Goal: Transaction & Acquisition: Purchase product/service

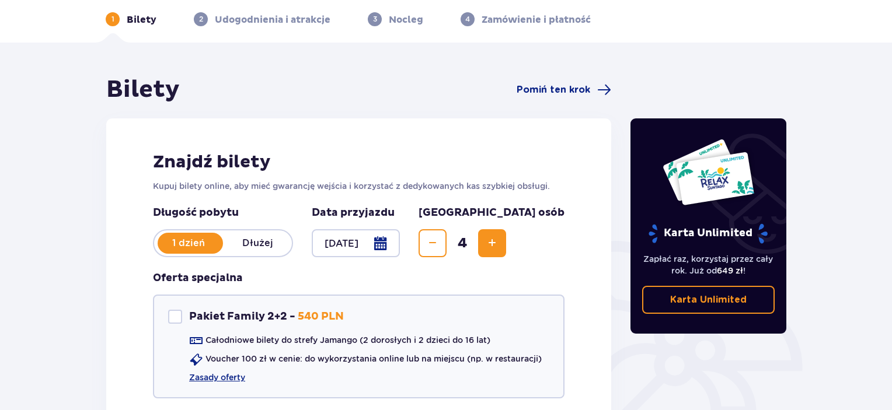
scroll to position [117, 0]
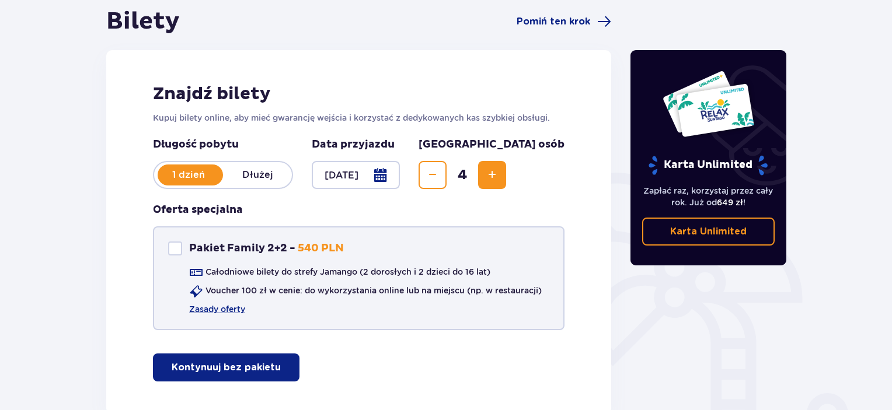
click at [170, 245] on div at bounding box center [175, 249] width 14 height 14
checkbox input "true"
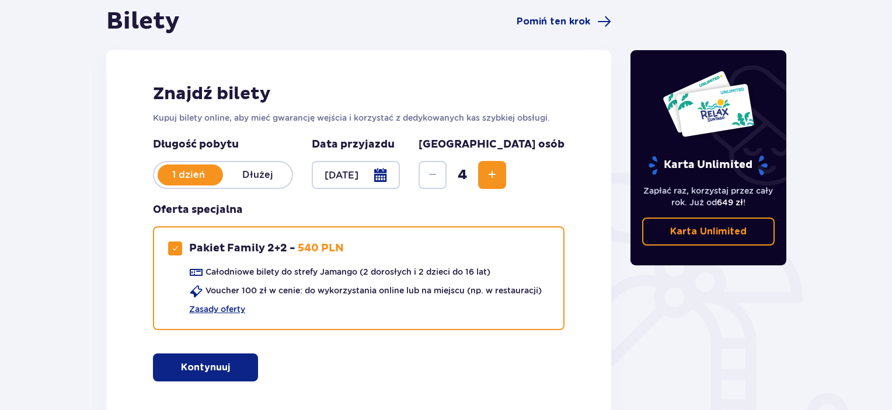
click at [190, 374] on button "Kontynuuj" at bounding box center [205, 368] width 105 height 28
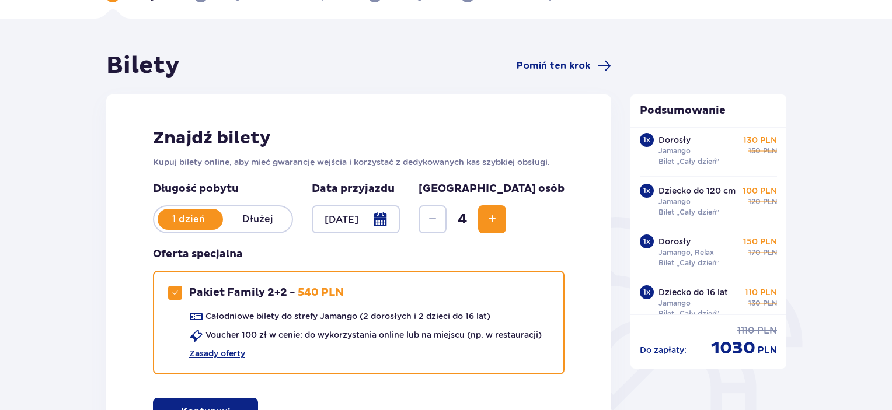
scroll to position [175, 0]
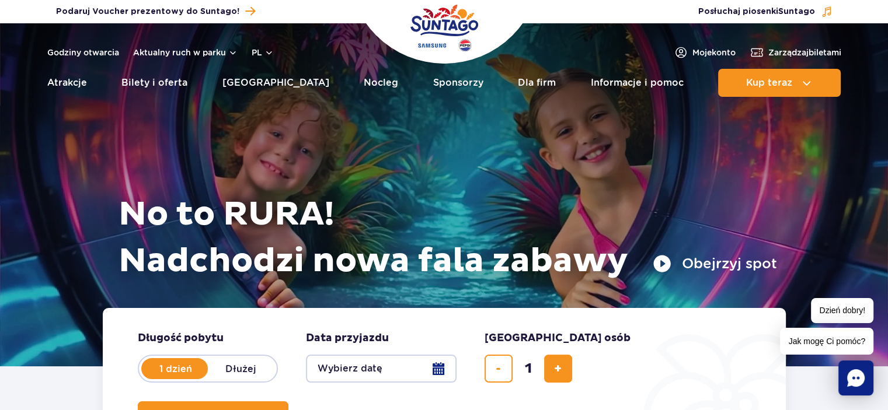
click at [443, 360] on button "Wybierz datę" at bounding box center [381, 369] width 151 height 28
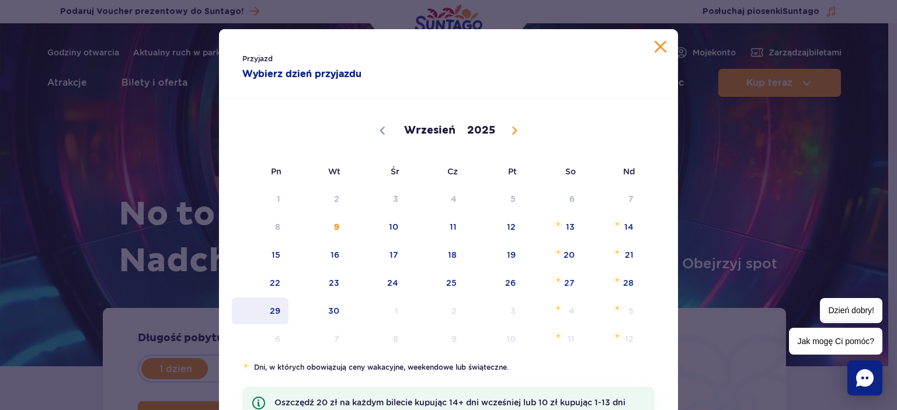
click at [266, 309] on span "29" at bounding box center [260, 311] width 59 height 27
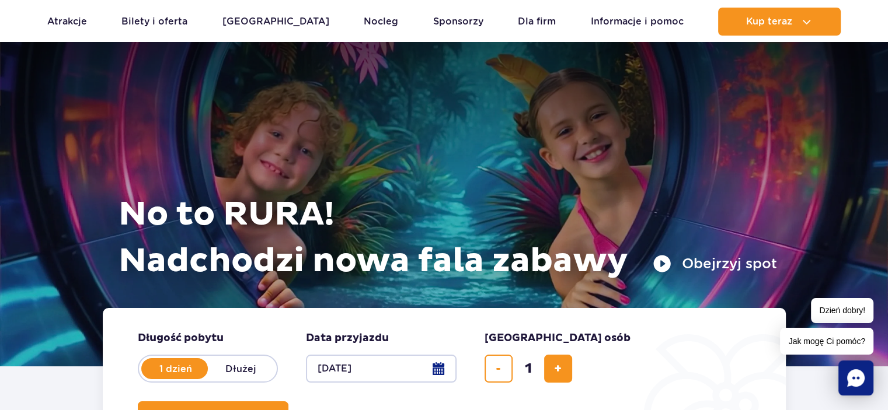
scroll to position [117, 0]
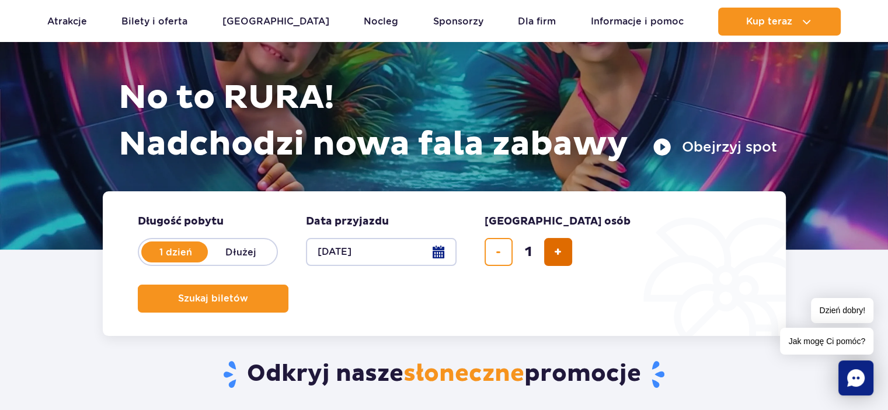
click at [570, 256] on button "dodaj bilet" at bounding box center [558, 252] width 28 height 28
click at [569, 258] on button "dodaj bilet" at bounding box center [558, 252] width 28 height 28
click at [567, 258] on button "dodaj bilet" at bounding box center [558, 252] width 28 height 28
click at [495, 257] on button "usuń bilet" at bounding box center [498, 252] width 28 height 28
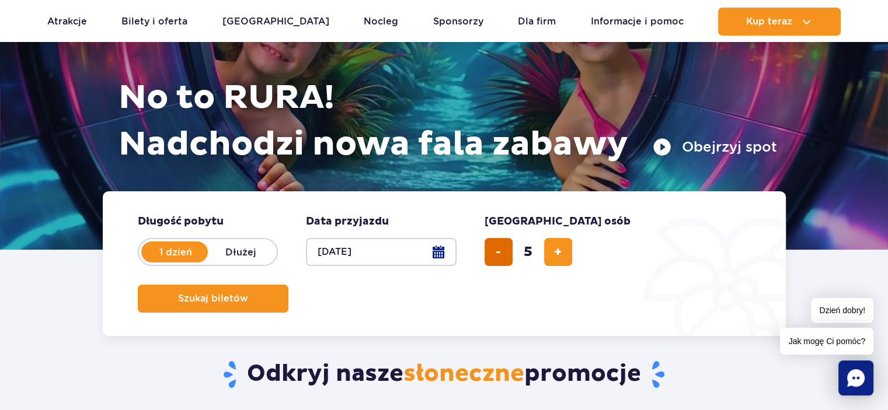
type input "4"
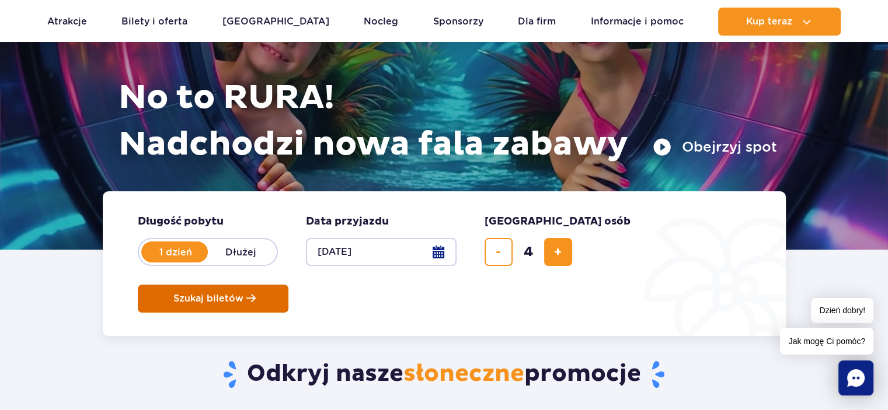
click at [288, 285] on button "Szukaj biletów" at bounding box center [213, 299] width 151 height 28
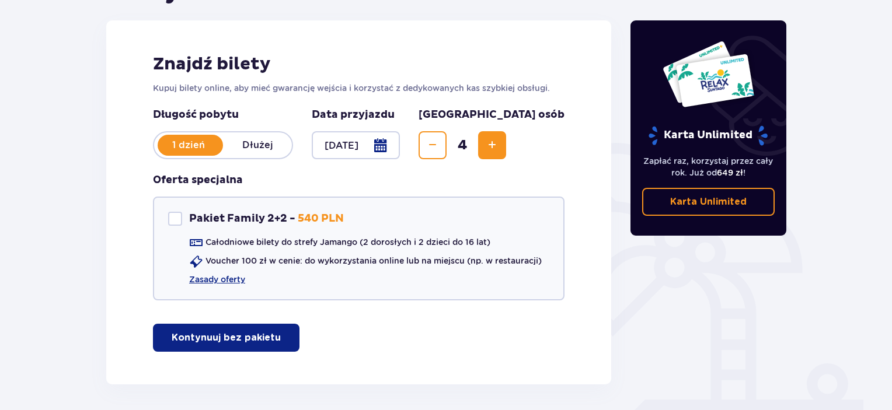
scroll to position [175, 0]
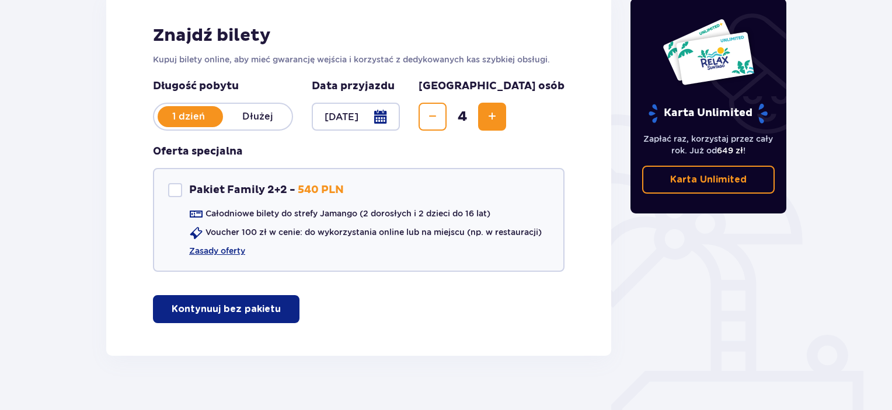
drag, startPoint x: 238, startPoint y: 316, endPoint x: 475, endPoint y: 333, distance: 237.0
click at [238, 316] on button "Kontynuuj bez pakietu" at bounding box center [226, 309] width 147 height 28
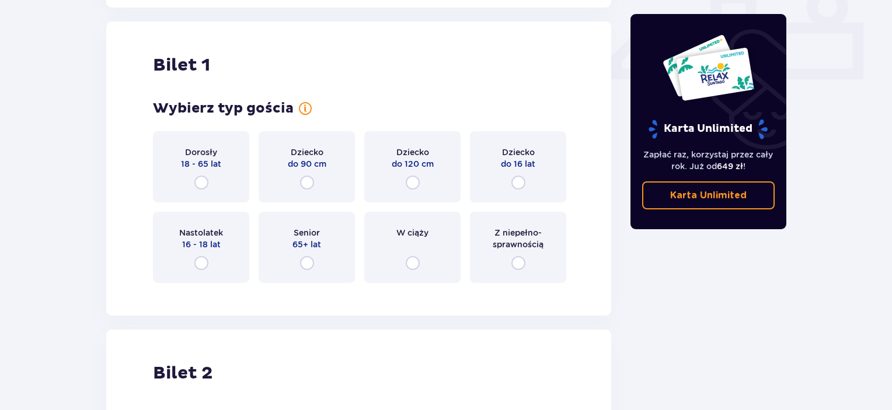
scroll to position [531, 0]
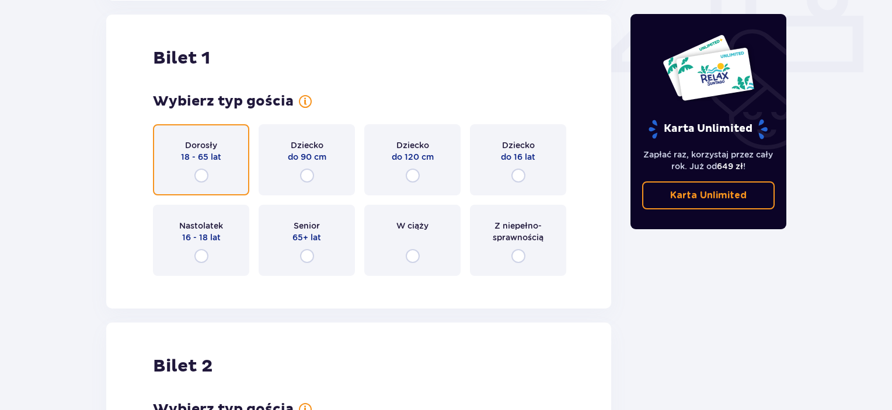
click at [204, 175] on input "radio" at bounding box center [201, 176] width 14 height 14
radio input "true"
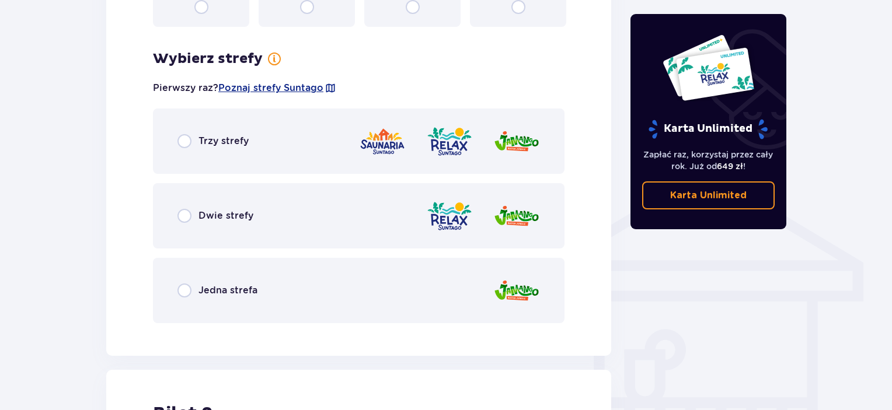
scroll to position [815, 0]
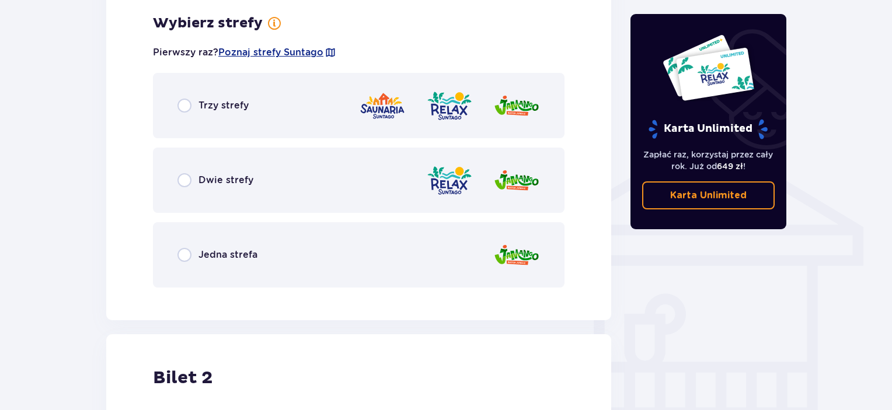
click at [210, 249] on p "Jedna strefa" at bounding box center [227, 255] width 59 height 13
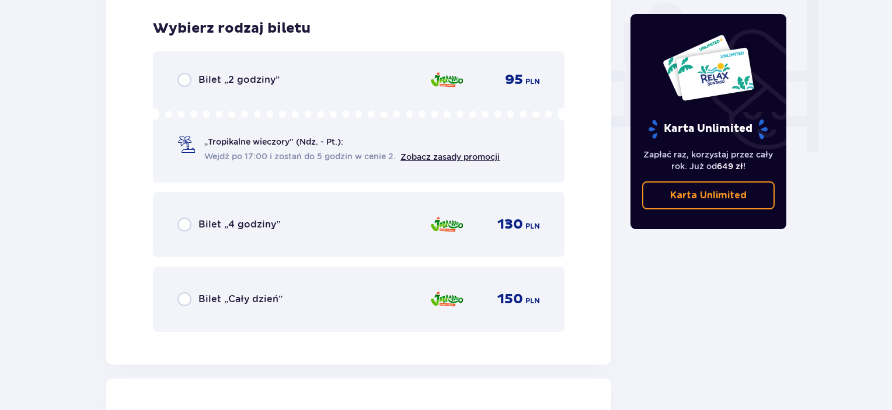
scroll to position [1112, 0]
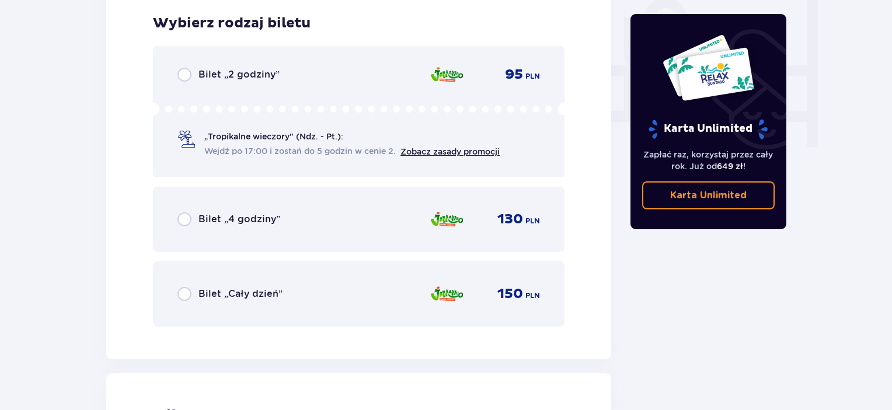
click at [245, 294] on p "Bilet „Cały dzień”" at bounding box center [240, 294] width 84 height 13
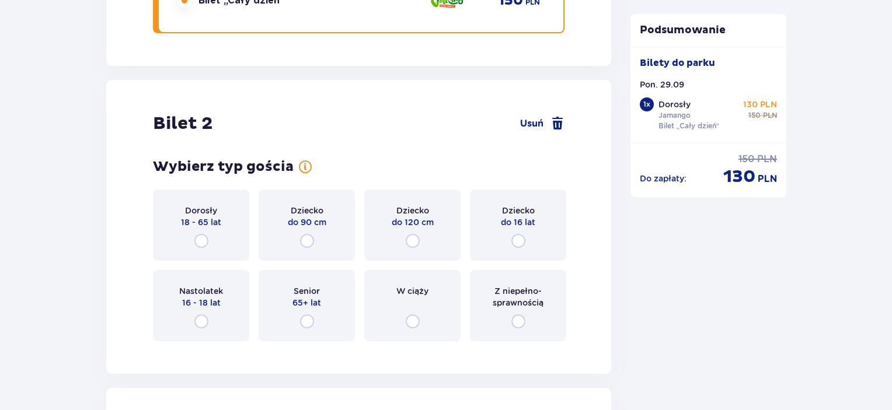
scroll to position [1470, 0]
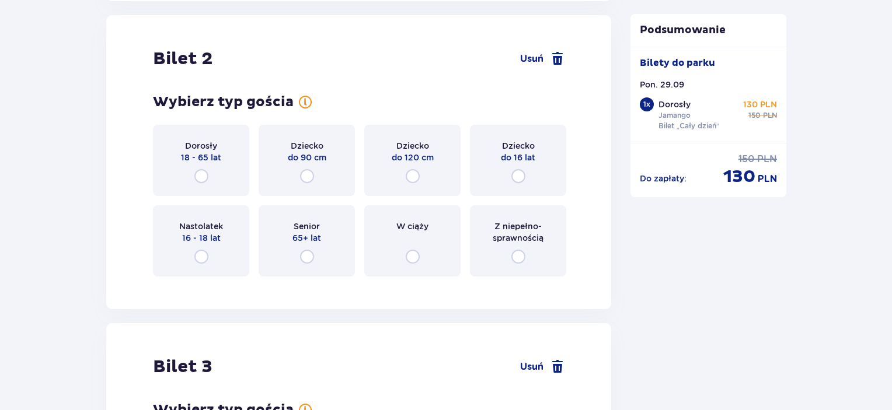
click at [219, 161] on p "18 - 65 lat" at bounding box center [201, 158] width 40 height 12
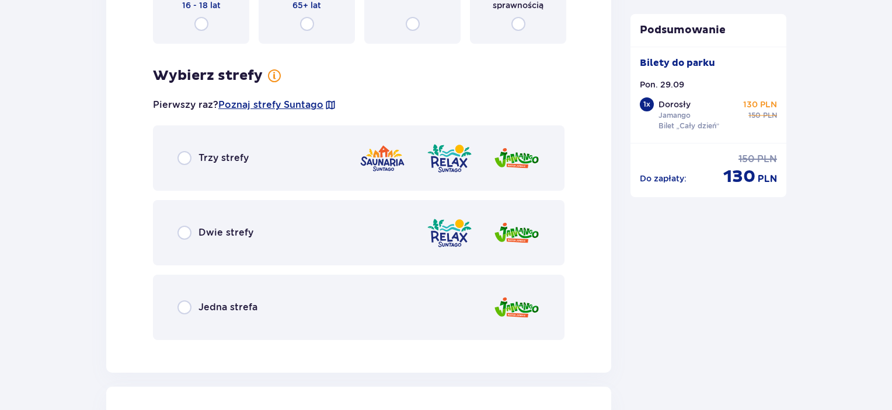
scroll to position [1755, 0]
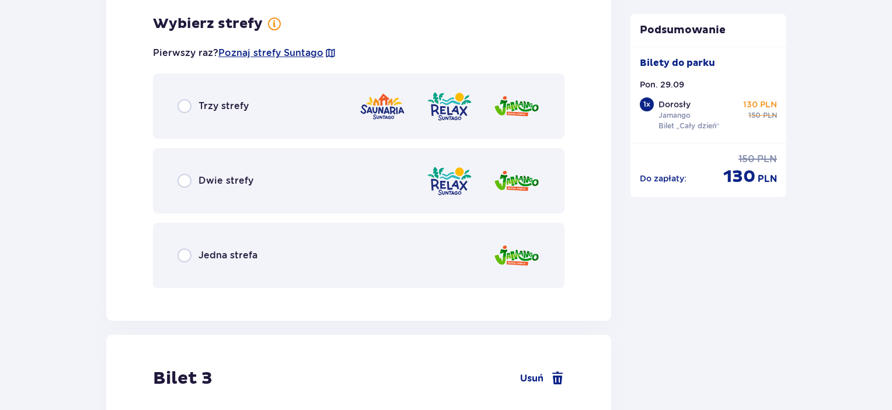
click at [278, 202] on div "Dwie strefy" at bounding box center [359, 180] width 412 height 65
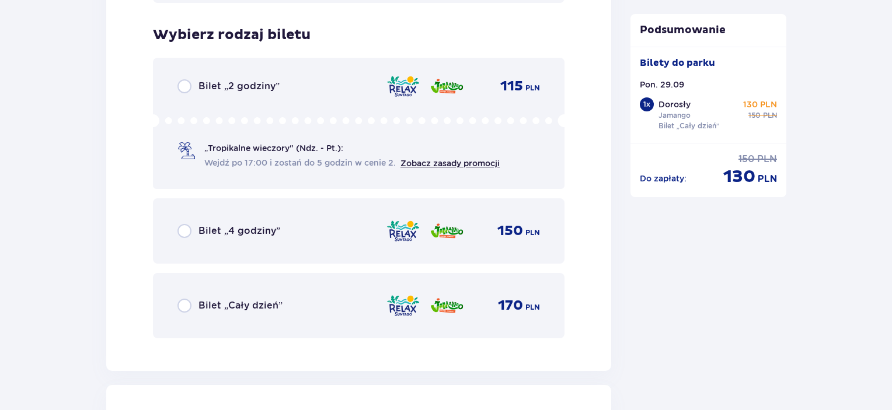
scroll to position [2052, 0]
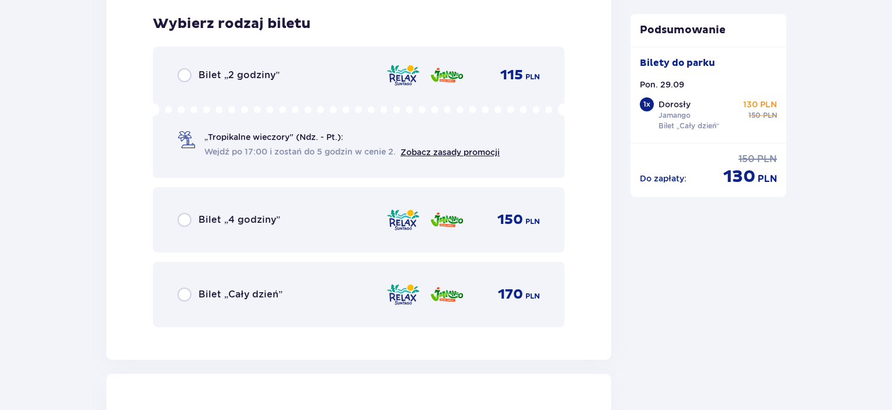
click at [273, 280] on div "Bilet „Cały dzień” 170 PLN" at bounding box center [359, 294] width 412 height 65
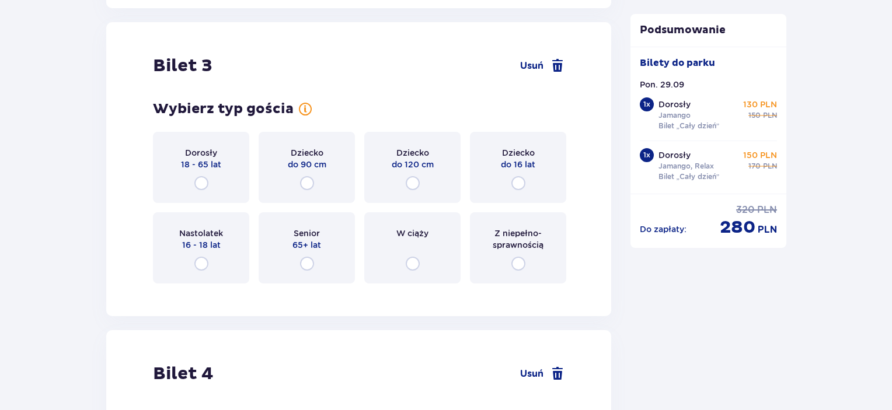
scroll to position [2403, 0]
click at [420, 183] on div "Dziecko do 120 cm" at bounding box center [412, 168] width 96 height 71
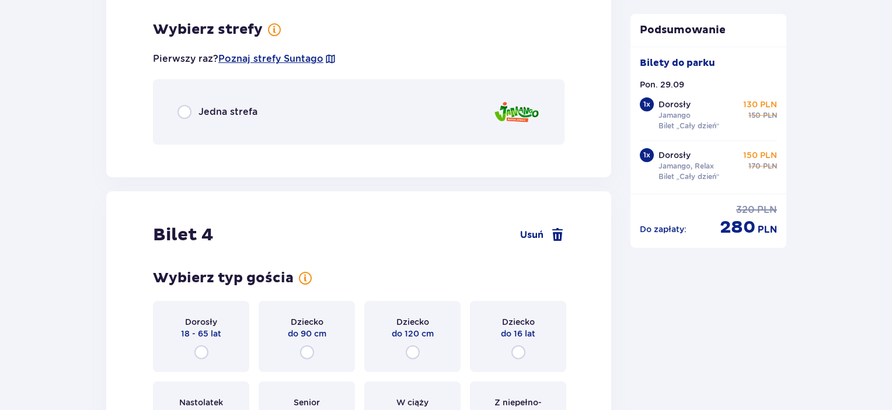
scroll to position [2695, 0]
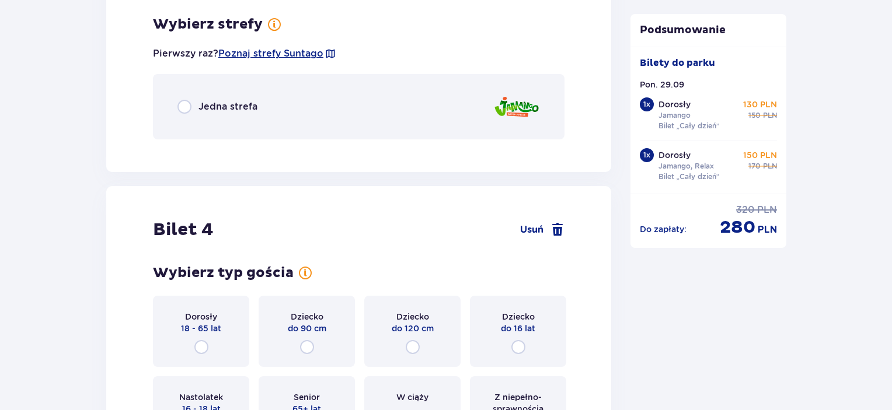
click at [224, 110] on p "Jedna strefa" at bounding box center [227, 106] width 59 height 13
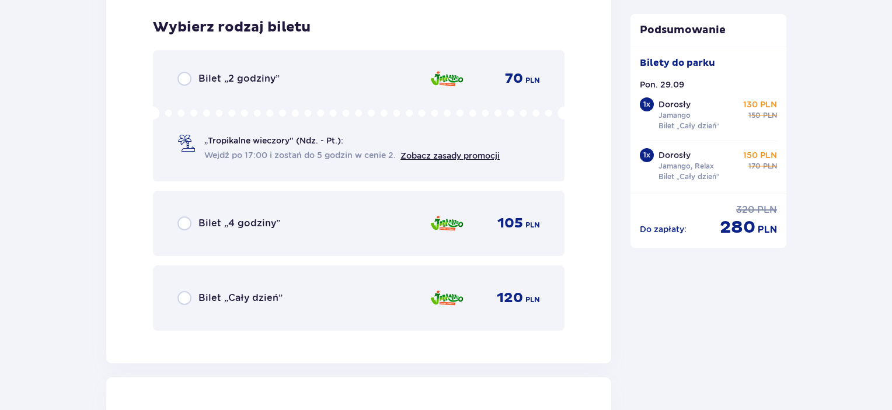
scroll to position [2842, 0]
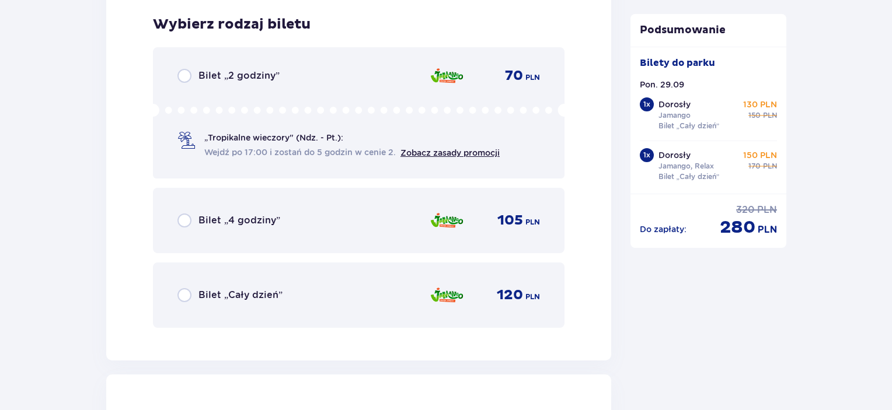
click at [296, 292] on div "Bilet „Cały dzień” 120 PLN" at bounding box center [358, 295] width 362 height 25
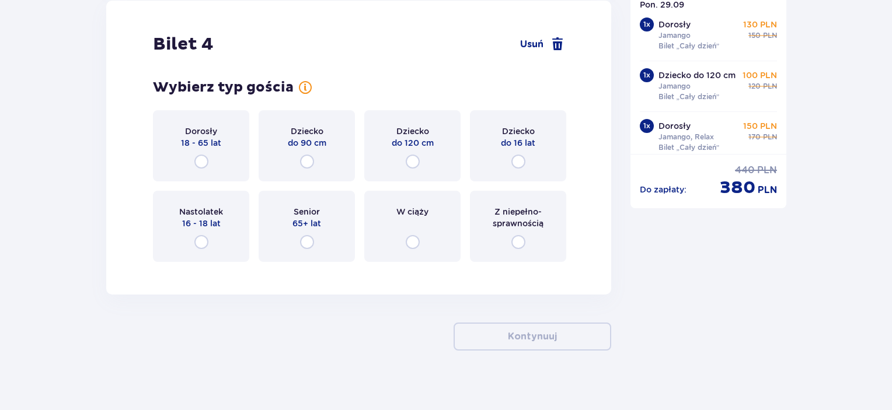
scroll to position [3225, 0]
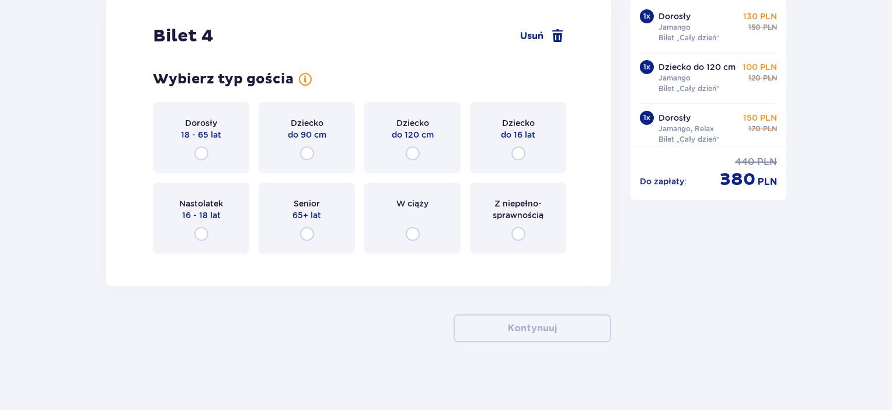
click at [525, 151] on div "Dziecko do 16 lat" at bounding box center [518, 137] width 96 height 71
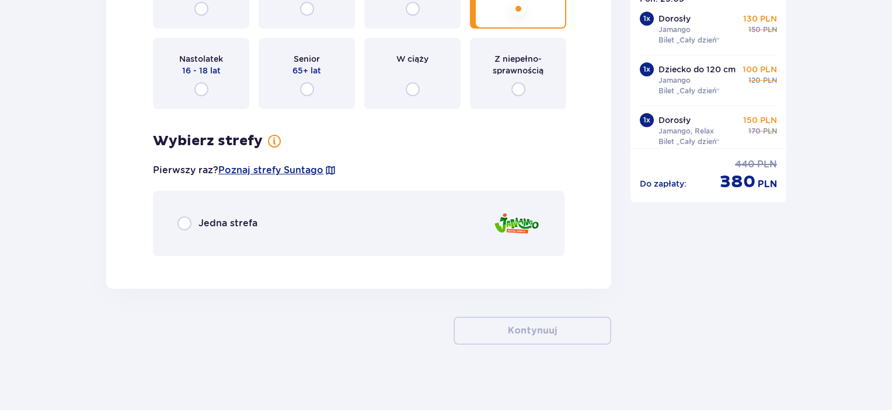
scroll to position [3372, 0]
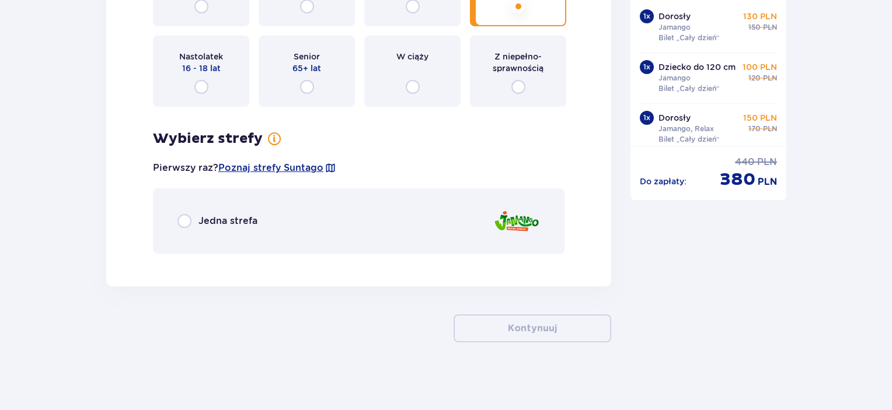
click at [327, 224] on div "Jedna strefa" at bounding box center [359, 221] width 412 height 65
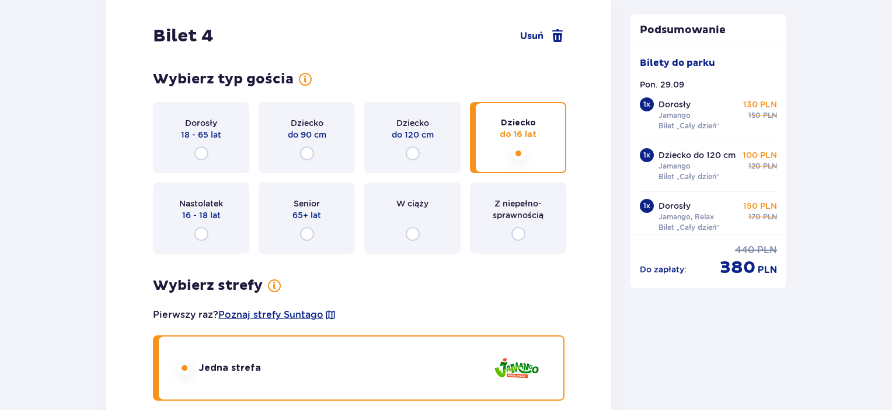
click at [431, 135] on p "do 120 cm" at bounding box center [413, 135] width 42 height 12
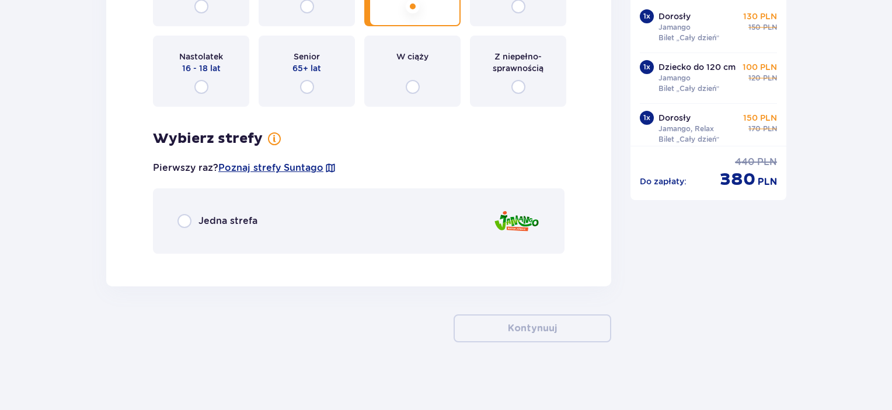
click at [281, 225] on div "Jedna strefa" at bounding box center [359, 221] width 412 height 65
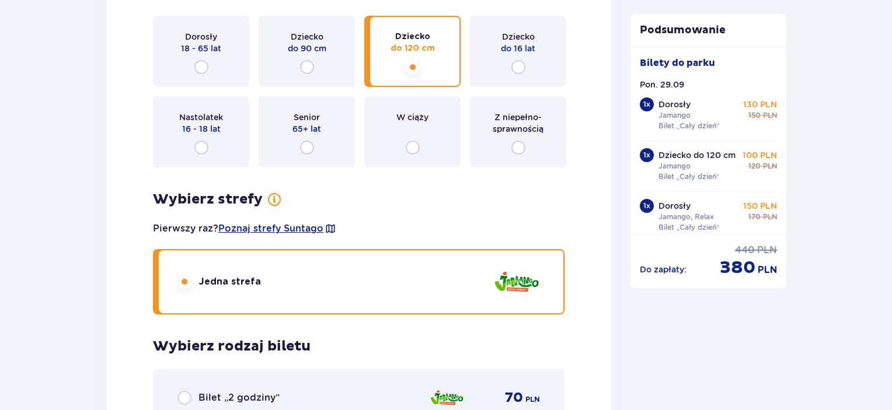
scroll to position [3283, 0]
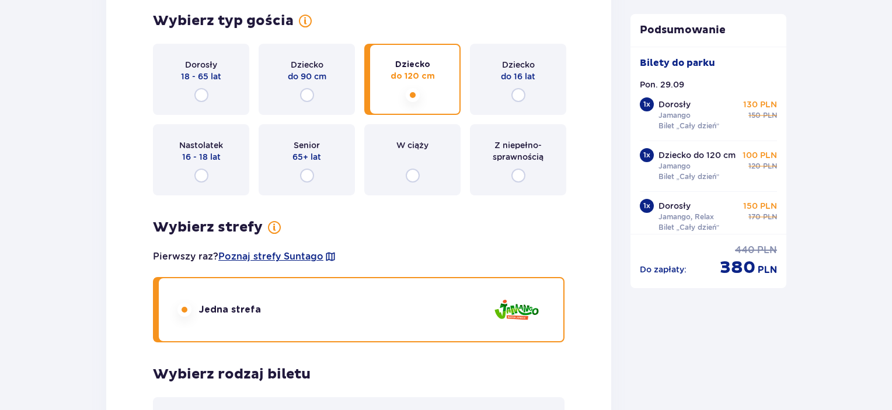
click at [489, 95] on div "Dziecko do 16 lat" at bounding box center [518, 79] width 96 height 71
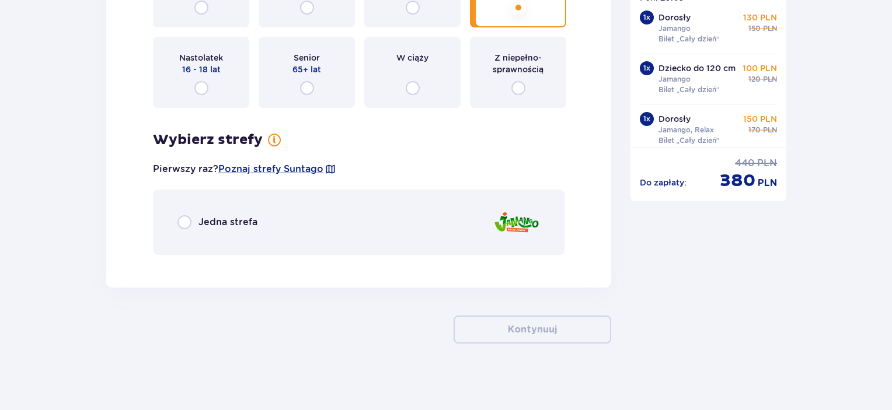
scroll to position [3372, 0]
click at [294, 215] on div "Jedna strefa" at bounding box center [359, 221] width 412 height 65
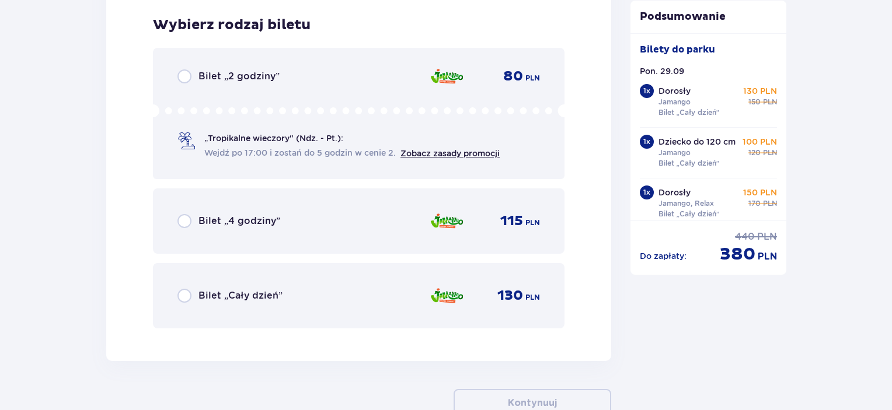
scroll to position [3633, 0]
click at [302, 301] on div "Bilet „Cały dzień” 130 PLN" at bounding box center [358, 295] width 362 height 25
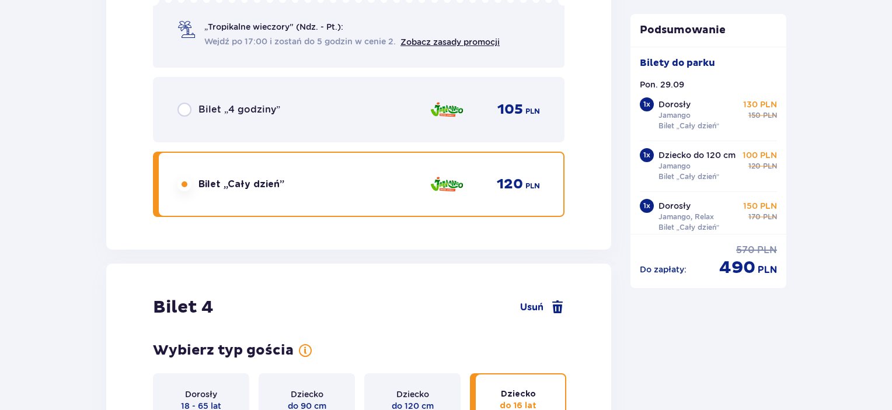
scroll to position [3067, 0]
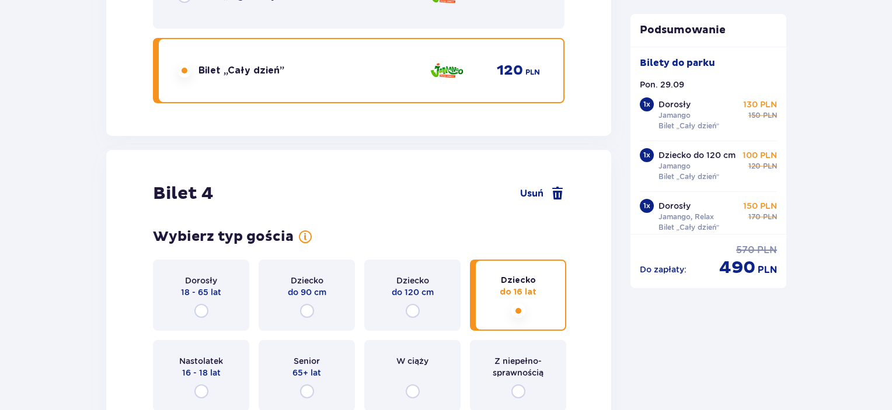
click at [542, 194] on span "Usuń" at bounding box center [531, 193] width 23 height 13
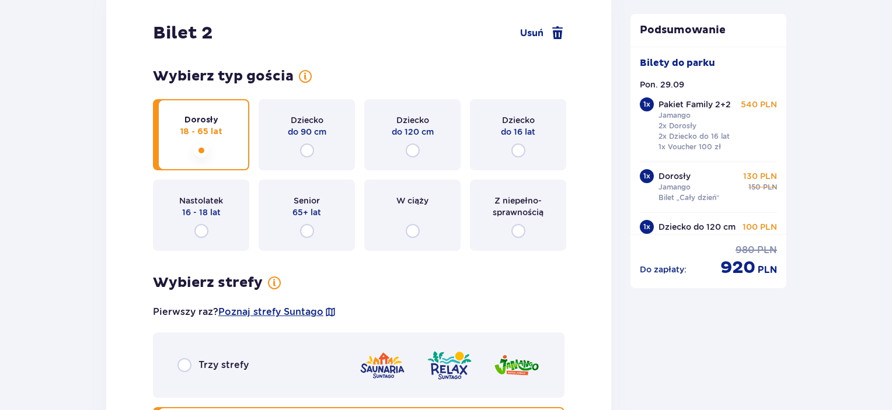
scroll to position [1710, 0]
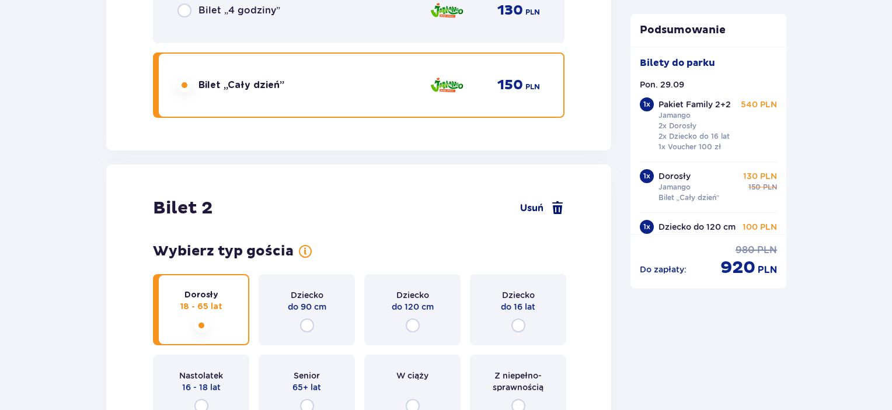
click at [549, 198] on div "Bilet 2 Usuń" at bounding box center [359, 208] width 412 height 22
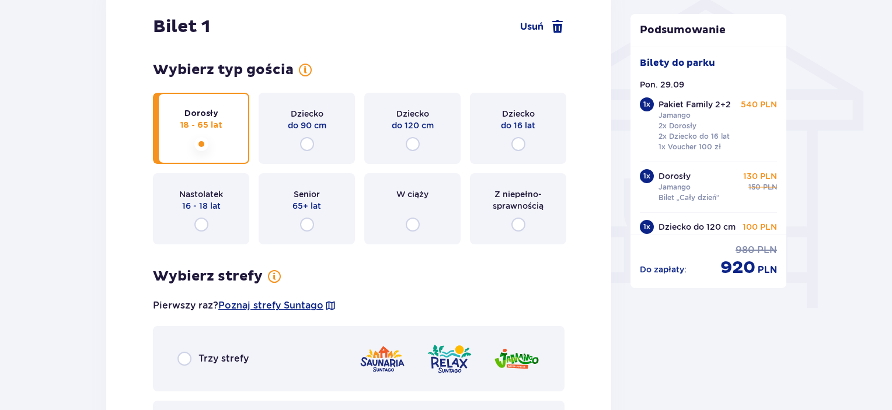
scroll to position [776, 0]
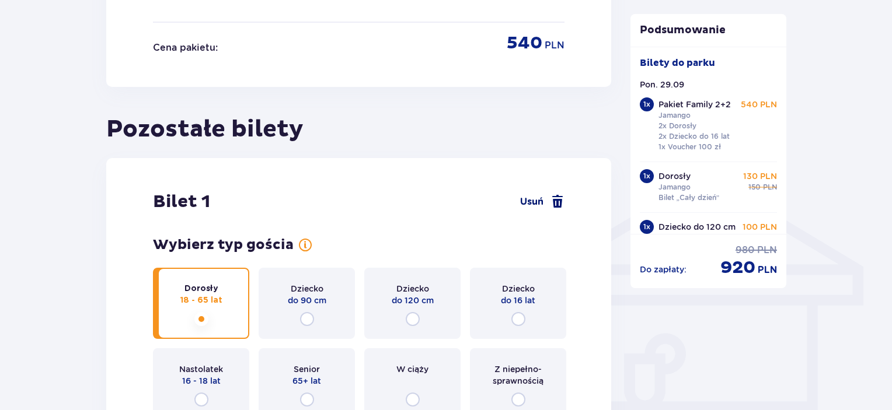
click at [556, 195] on span at bounding box center [557, 202] width 14 height 14
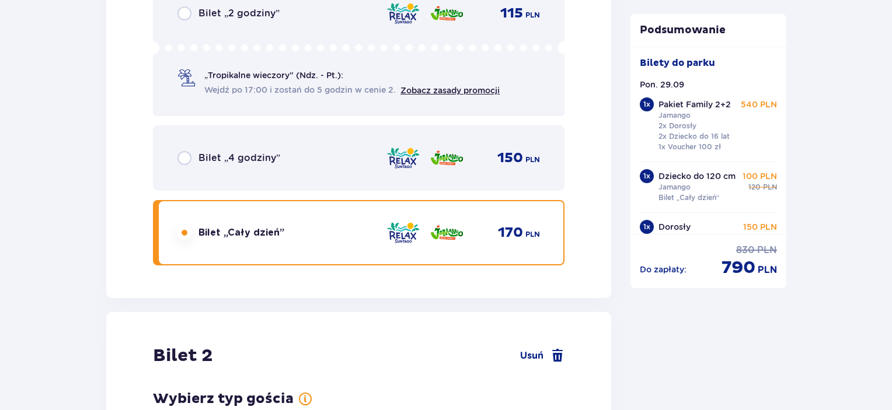
scroll to position [1606, 0]
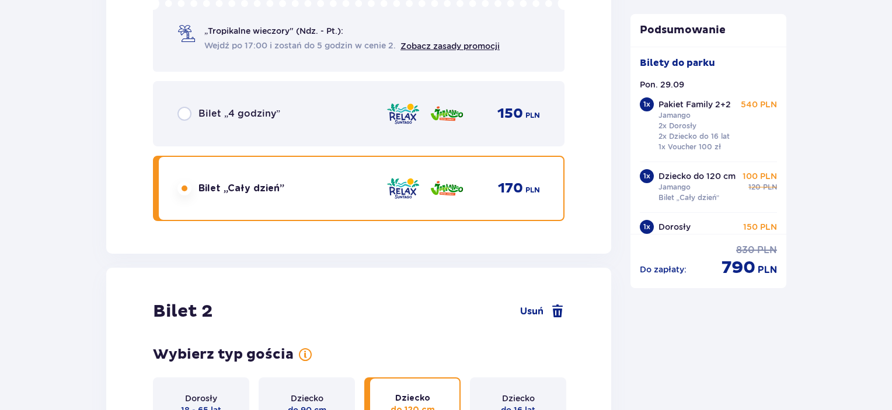
click at [547, 301] on div "Bilet 2 Usuń" at bounding box center [359, 312] width 412 height 22
click at [553, 305] on span at bounding box center [557, 312] width 14 height 14
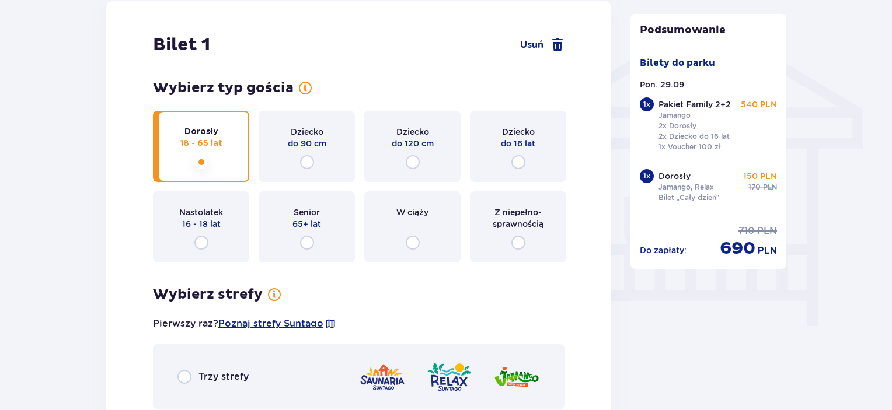
scroll to position [816, 0]
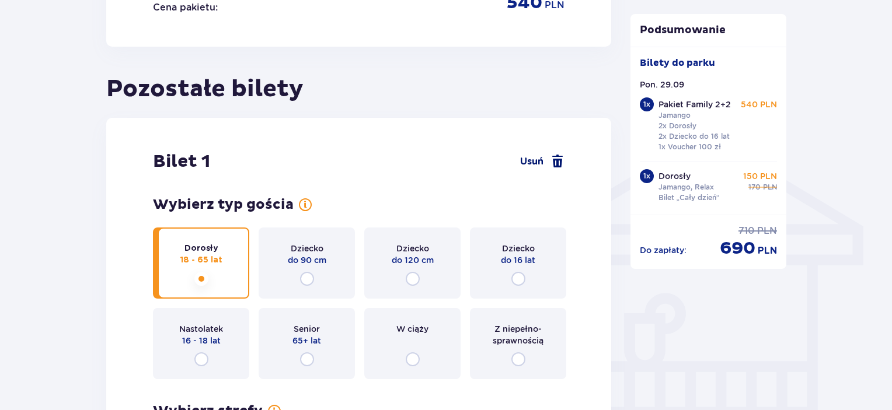
click at [553, 162] on span at bounding box center [557, 162] width 14 height 14
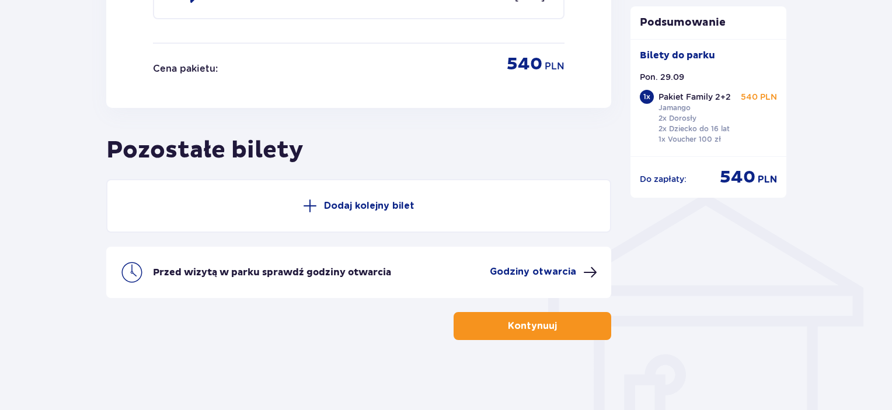
checkbox input "true"
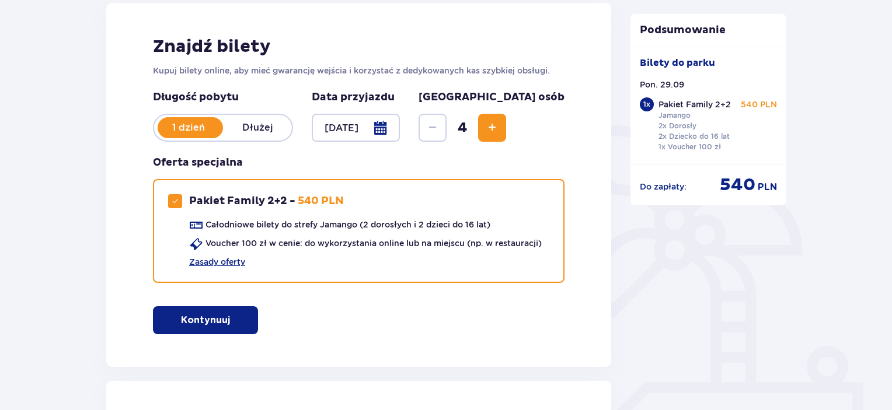
scroll to position [153, 0]
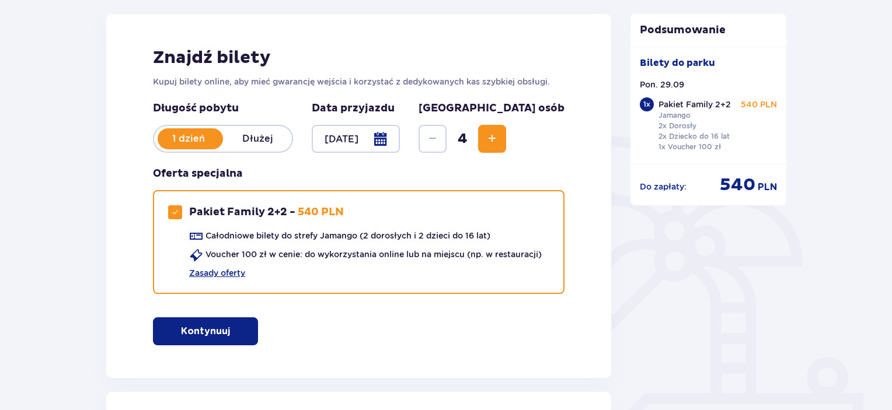
click at [259, 133] on p "Dłużej" at bounding box center [257, 139] width 69 height 13
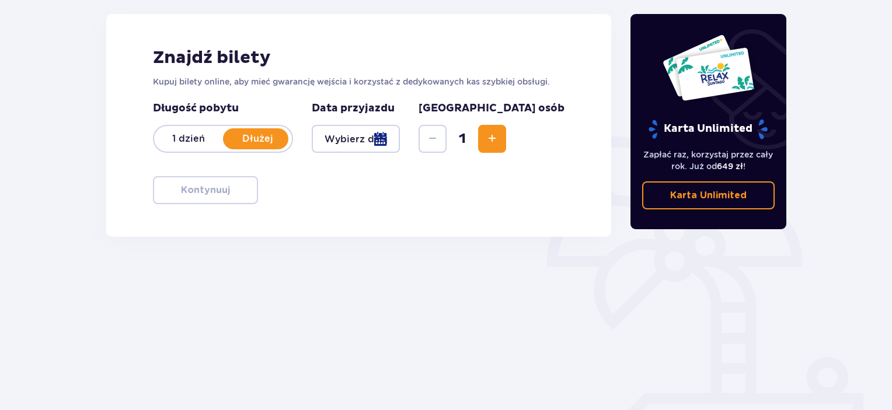
click at [173, 133] on p "1 dzień" at bounding box center [188, 139] width 69 height 13
click at [374, 140] on div at bounding box center [356, 139] width 88 height 28
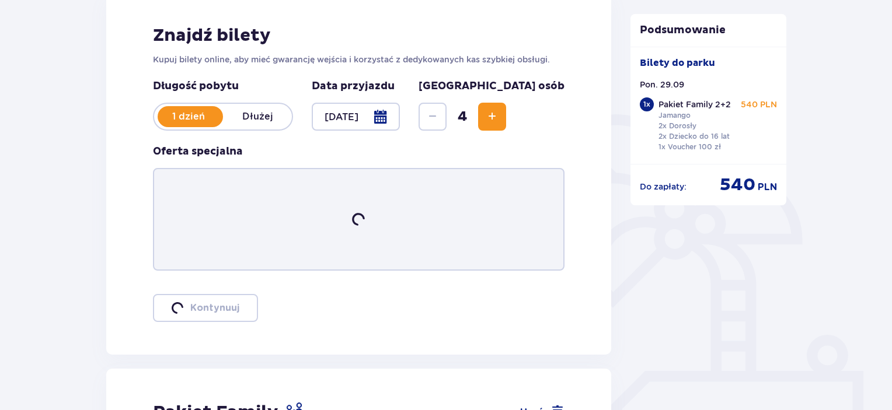
scroll to position [175, 0]
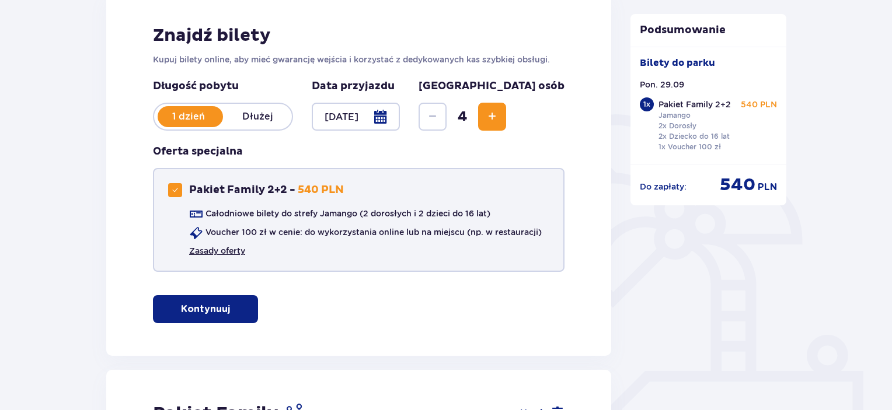
click at [233, 252] on link "Zasady oferty" at bounding box center [217, 251] width 56 height 12
drag, startPoint x: 264, startPoint y: 183, endPoint x: 236, endPoint y: 187, distance: 28.3
click at [242, 187] on p "Pakiet Family 2+2 -" at bounding box center [242, 190] width 106 height 14
click at [177, 193] on div at bounding box center [175, 190] width 14 height 14
checkbox input "true"
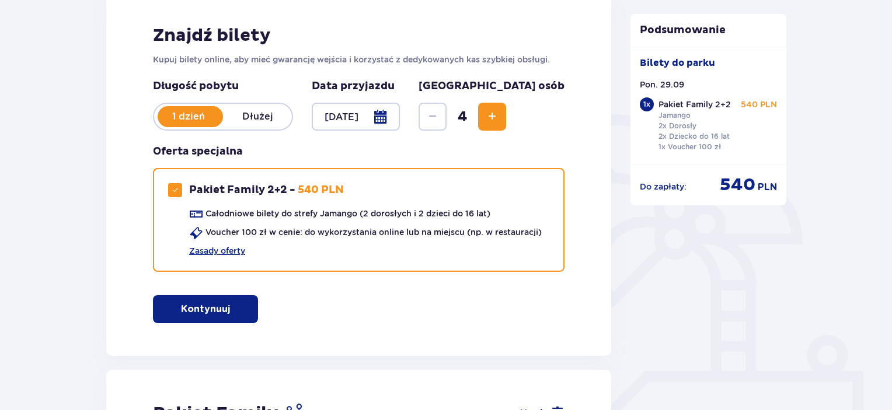
click at [224, 312] on button "Kontynuuj" at bounding box center [205, 309] width 105 height 28
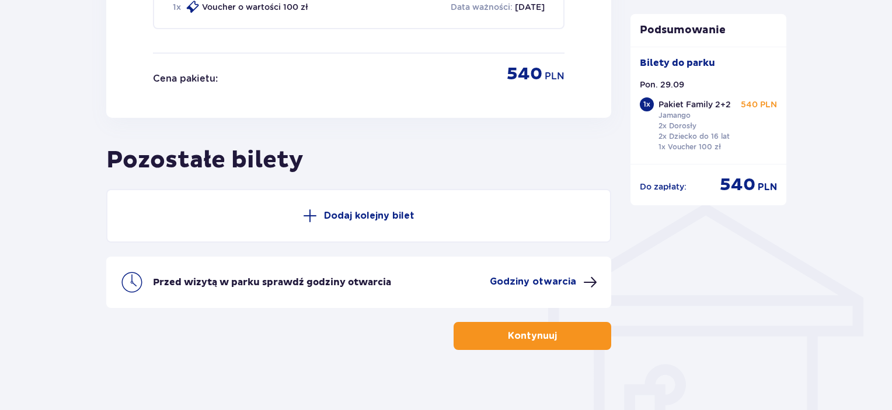
scroll to position [752, 0]
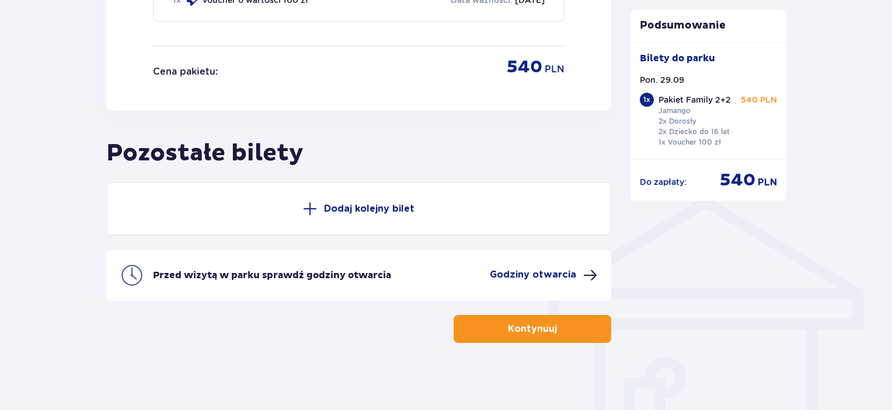
click at [523, 325] on p "Kontynuuj" at bounding box center [532, 329] width 49 height 13
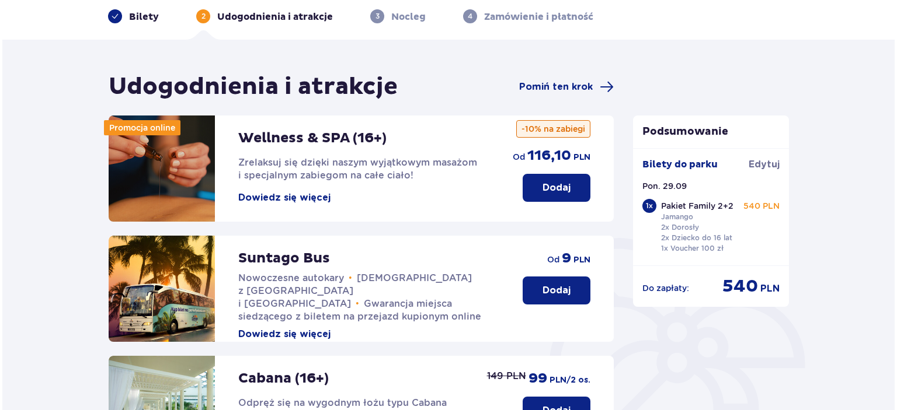
scroll to position [30, 0]
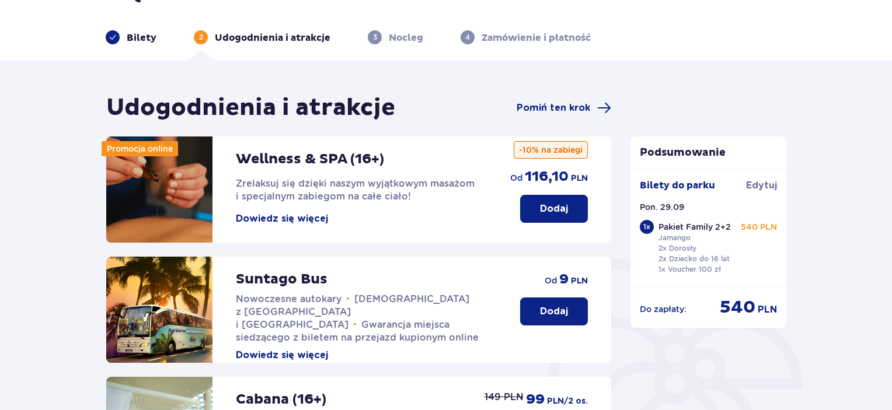
click at [285, 219] on button "Dowiedz się więcej" at bounding box center [282, 218] width 92 height 13
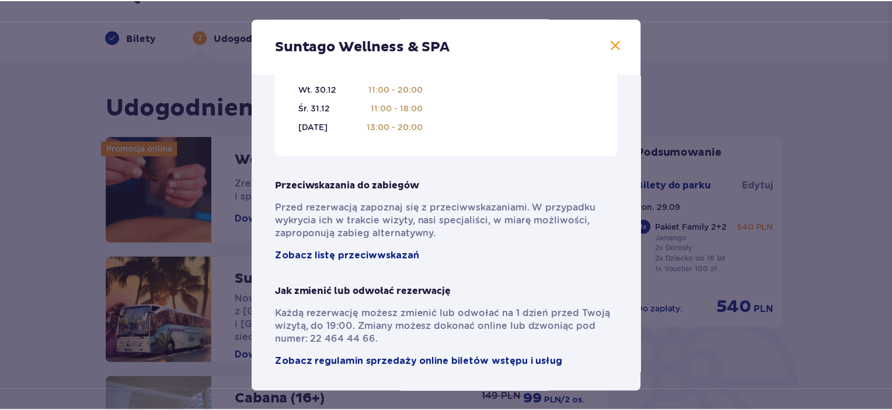
scroll to position [852, 0]
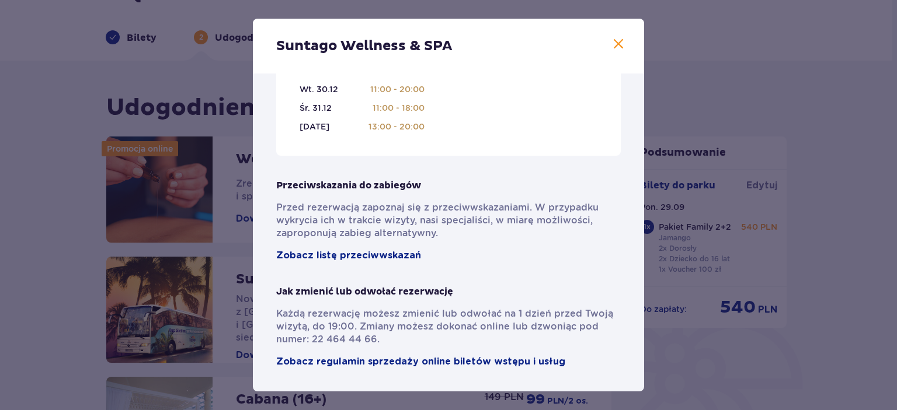
click at [615, 46] on span at bounding box center [618, 44] width 14 height 14
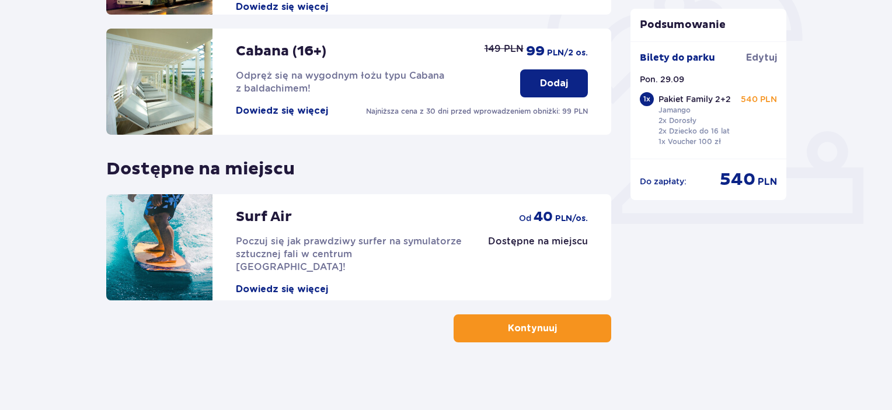
scroll to position [381, 0]
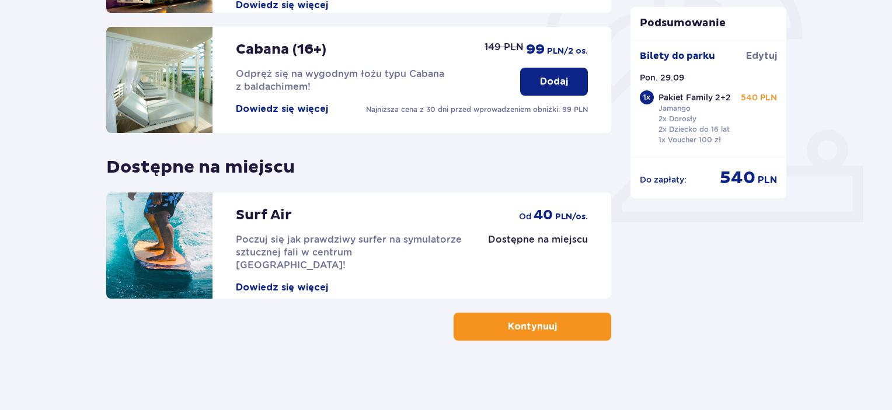
click at [545, 321] on p "Kontynuuj" at bounding box center [532, 326] width 49 height 13
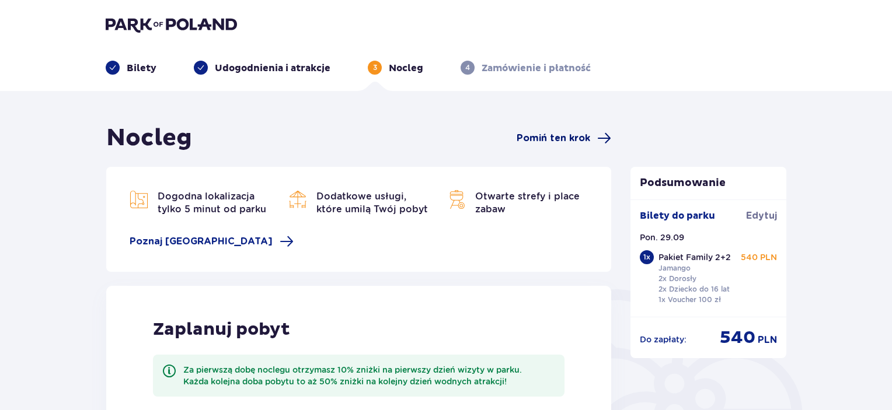
click at [568, 143] on span "Pomiń ten krok" at bounding box center [554, 138] width 74 height 13
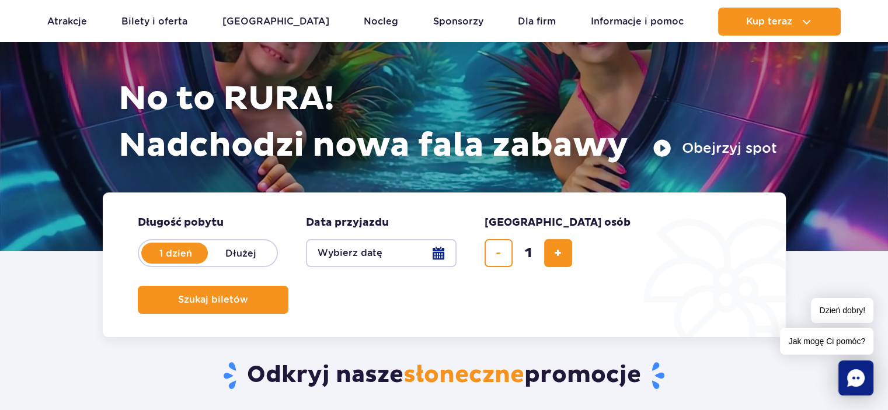
scroll to position [117, 0]
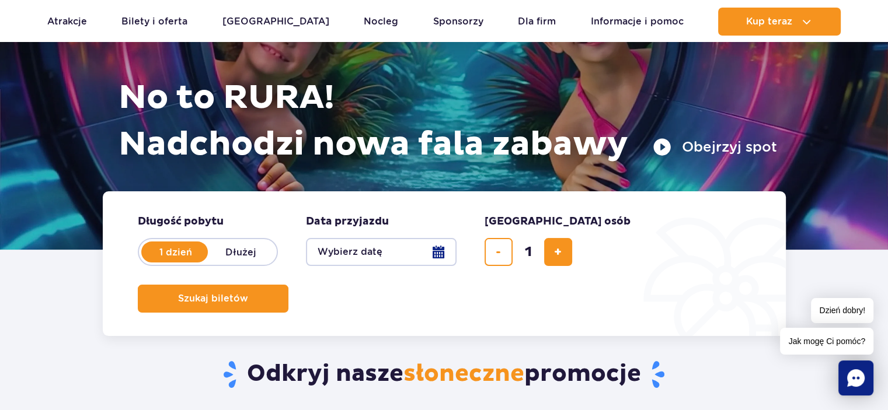
click at [388, 251] on button "Wybierz datę" at bounding box center [381, 252] width 151 height 28
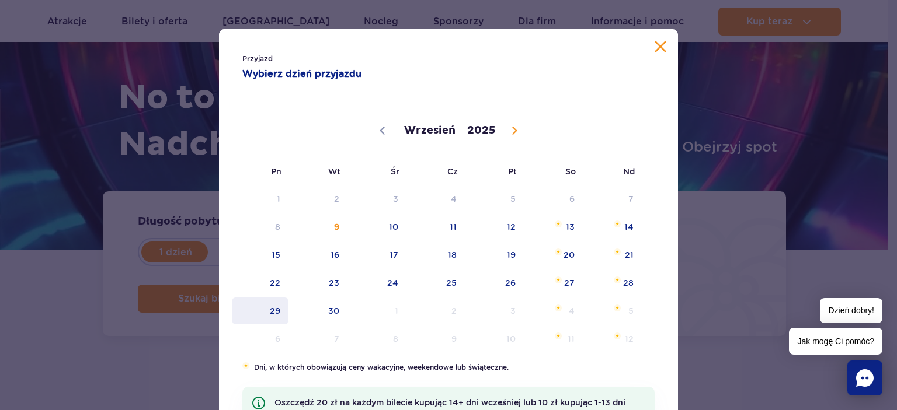
click at [276, 305] on span "29" at bounding box center [260, 311] width 59 height 27
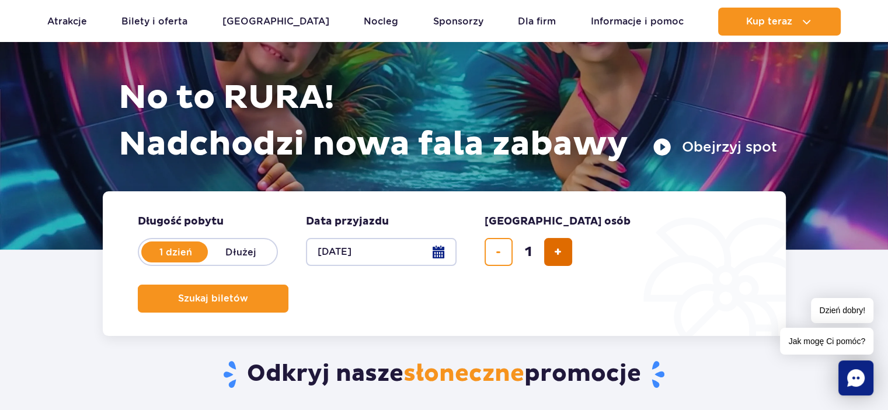
click at [559, 261] on button "dodaj bilet" at bounding box center [558, 252] width 28 height 28
type input "4"
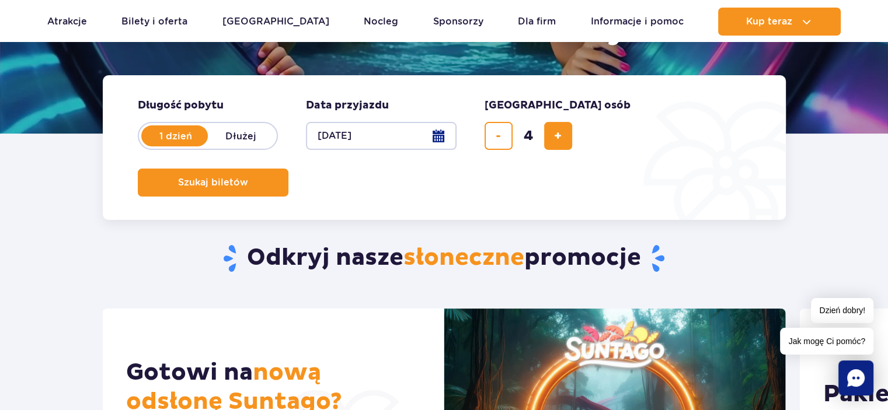
scroll to position [233, 0]
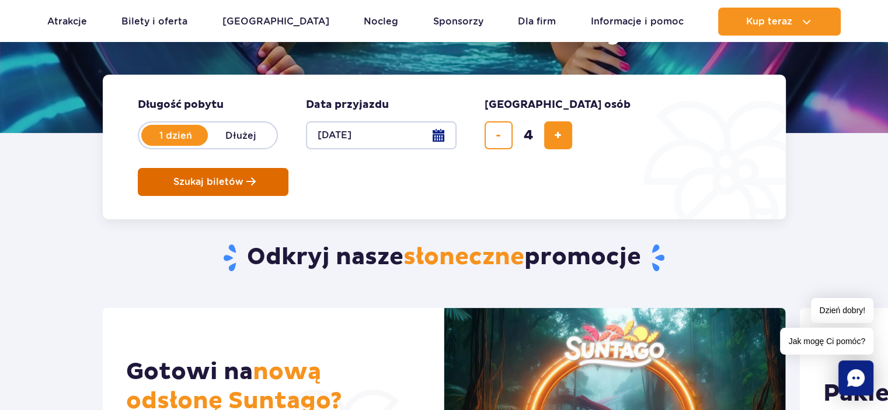
click at [288, 168] on button "Szukaj biletów" at bounding box center [213, 182] width 151 height 28
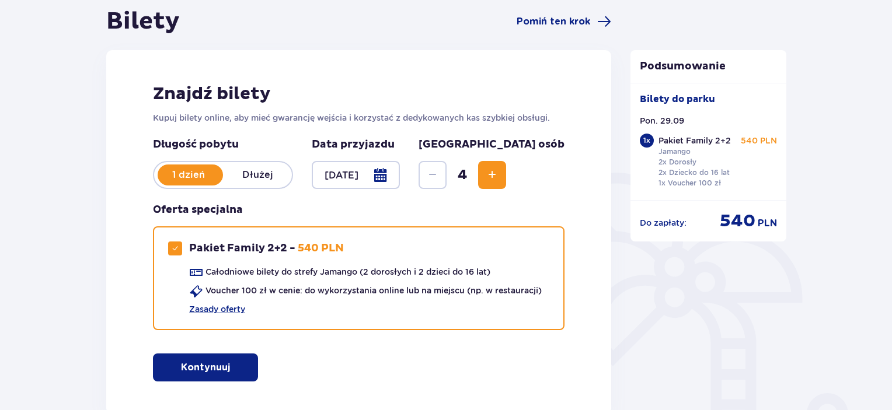
scroll to position [175, 0]
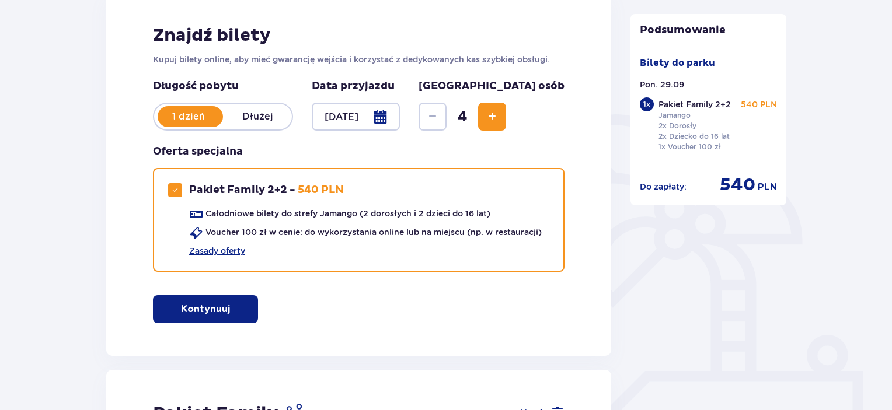
click at [219, 304] on p "Kontynuuj" at bounding box center [205, 309] width 49 height 13
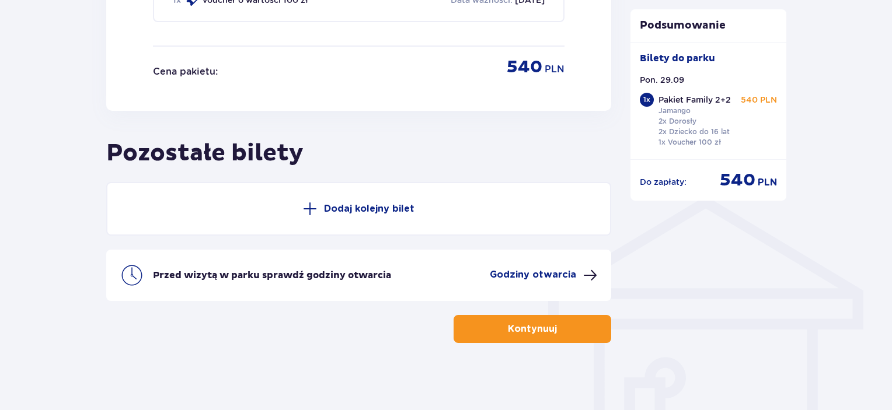
scroll to position [752, 0]
click at [528, 327] on p "Kontynuuj" at bounding box center [532, 329] width 49 height 13
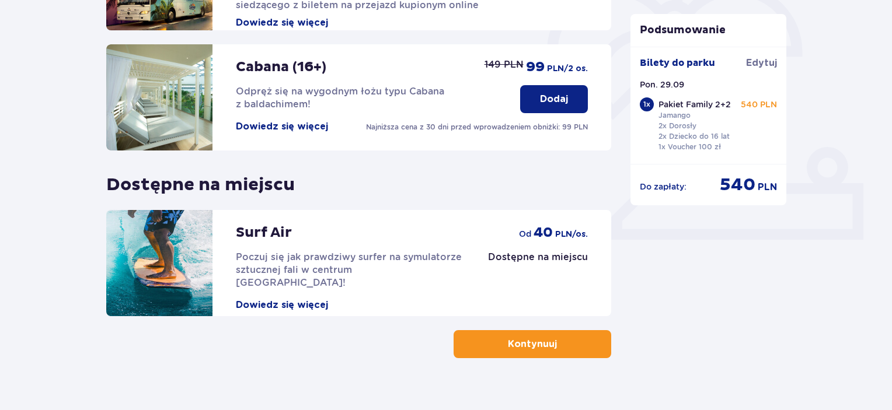
scroll to position [381, 0]
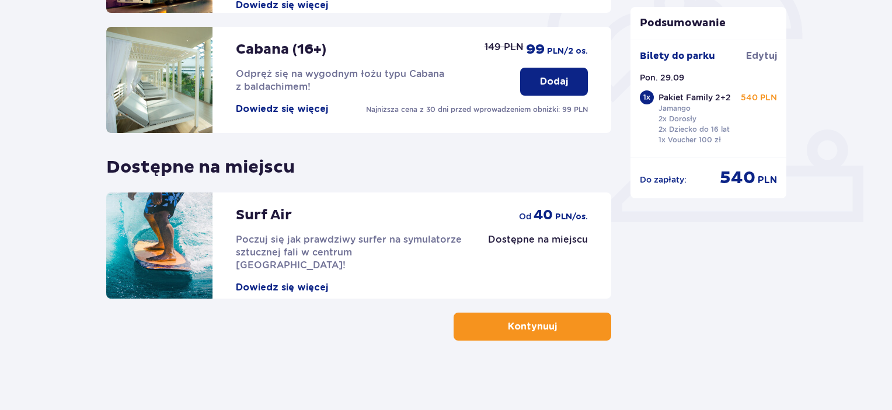
click at [530, 323] on p "Kontynuuj" at bounding box center [532, 326] width 49 height 13
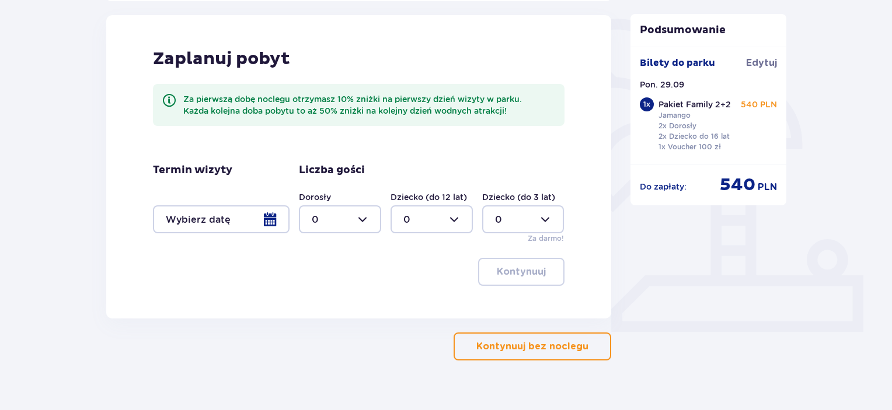
scroll to position [291, 0]
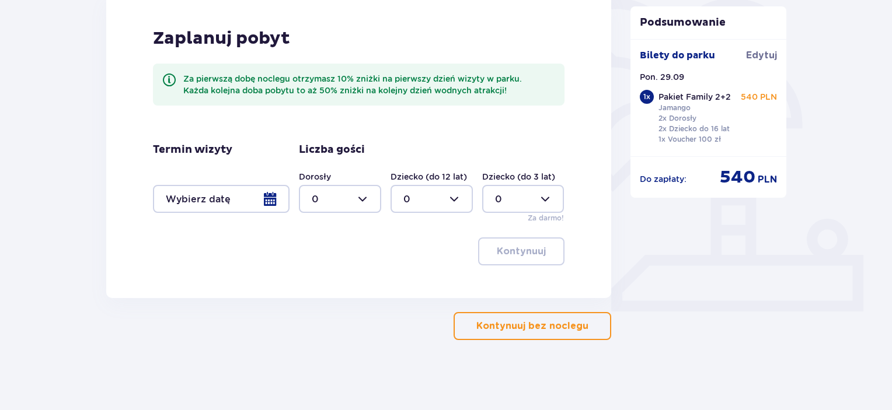
click at [532, 329] on p "Kontynuuj bez noclegu" at bounding box center [532, 326] width 112 height 13
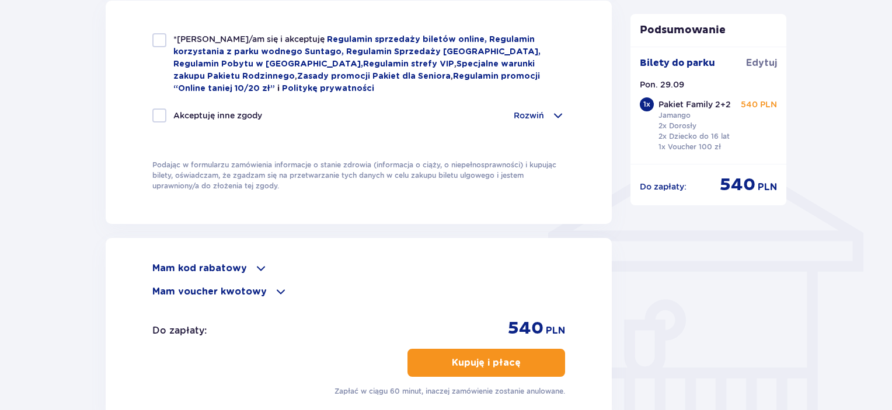
scroll to position [830, 0]
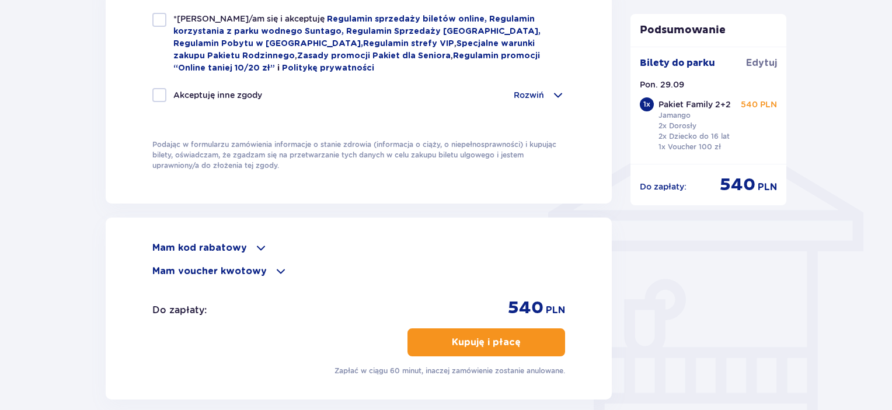
click at [259, 249] on span at bounding box center [261, 248] width 14 height 14
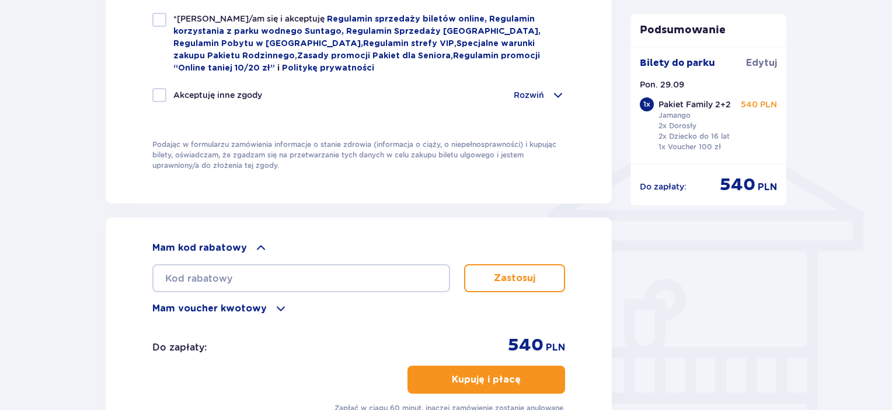
click at [281, 303] on span at bounding box center [281, 309] width 14 height 14
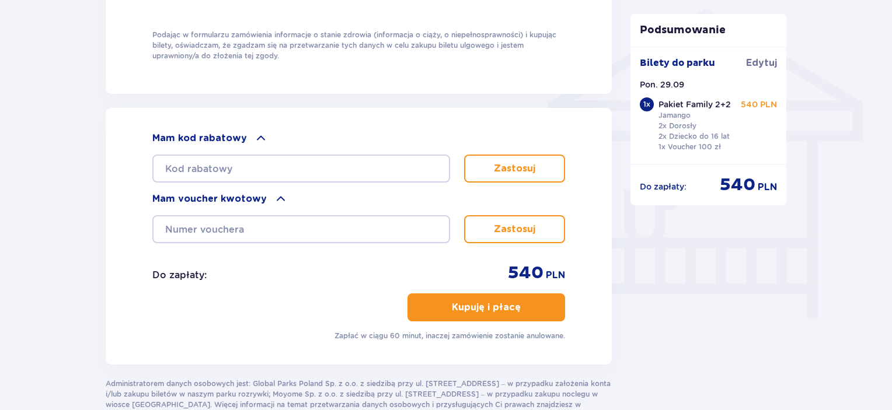
scroll to position [947, 0]
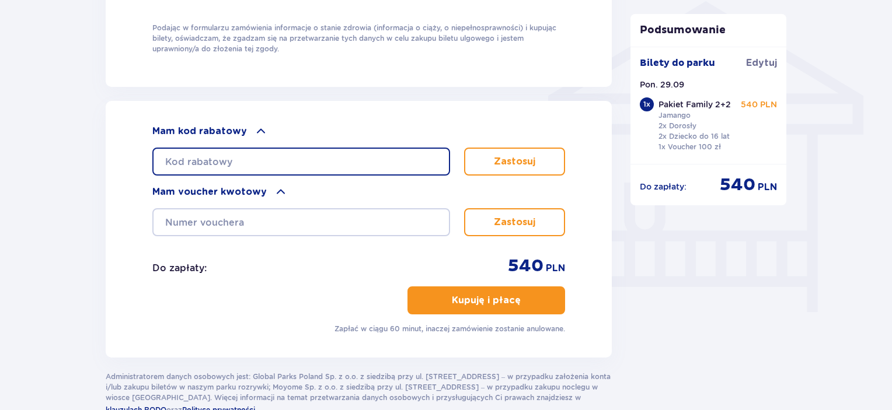
click at [257, 154] on input "text" at bounding box center [301, 162] width 298 height 28
paste input "Kod Już Zastosowany"
type input "Kod Już Zastosowany"
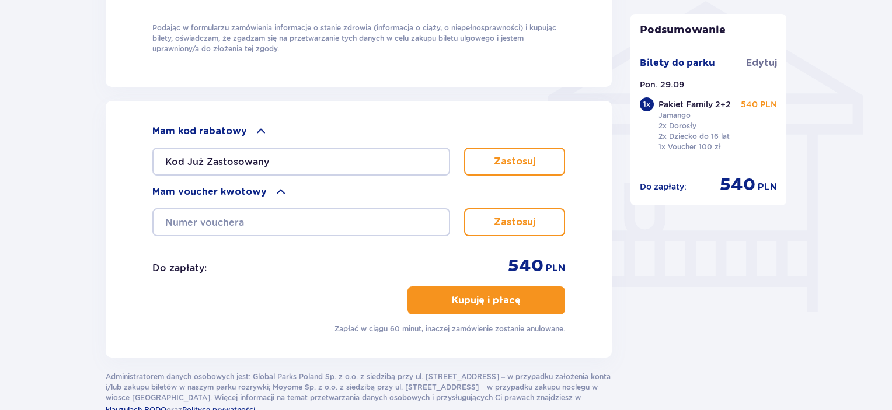
click at [497, 159] on p "Zastosuj" at bounding box center [514, 161] width 41 height 13
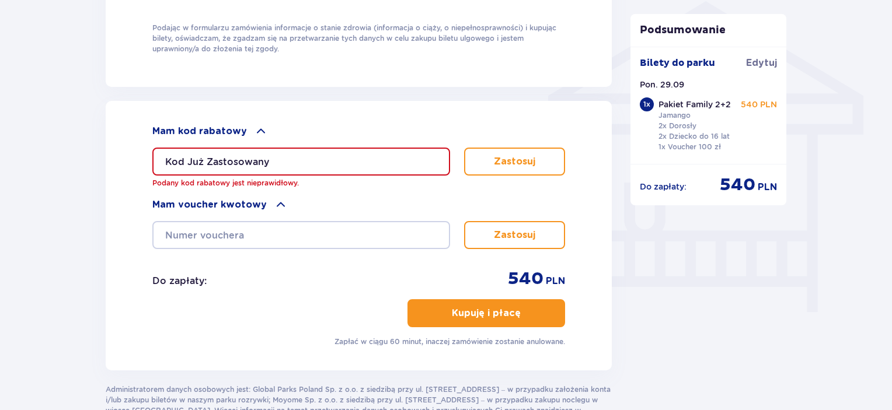
drag, startPoint x: 254, startPoint y: 154, endPoint x: 59, endPoint y: 146, distance: 195.1
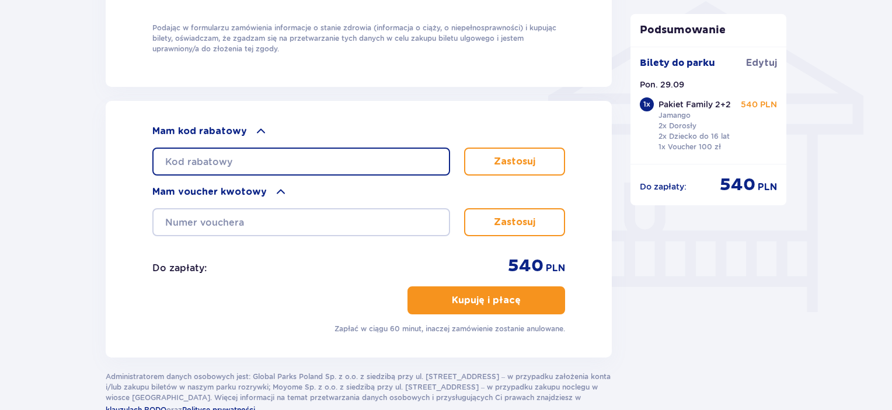
paste input "student30"
type input "student30"
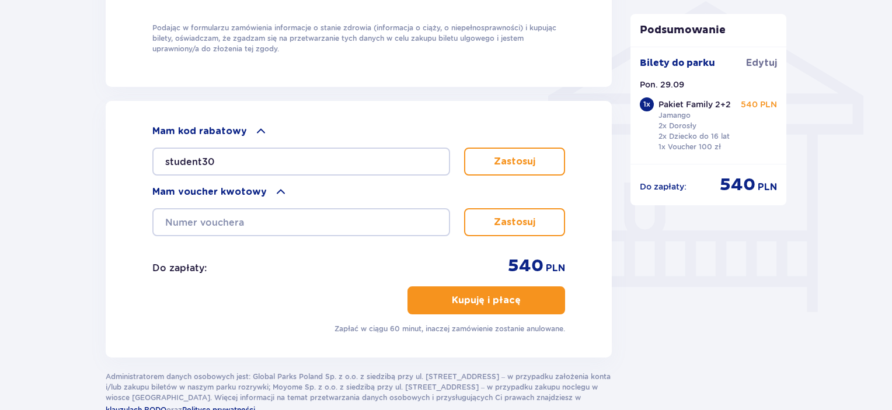
click at [499, 170] on button "Zastosuj" at bounding box center [514, 162] width 101 height 28
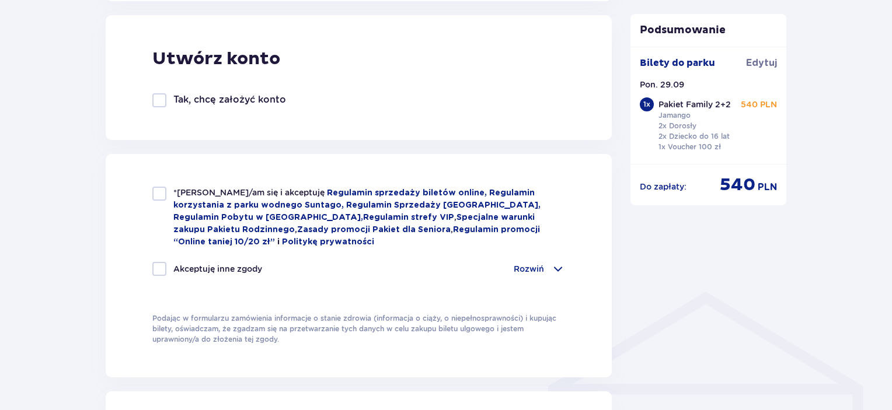
scroll to position [655, 0]
click at [163, 190] on div at bounding box center [159, 195] width 14 height 14
checkbox input "true"
click at [525, 264] on p "Rozwiń" at bounding box center [529, 270] width 30 height 12
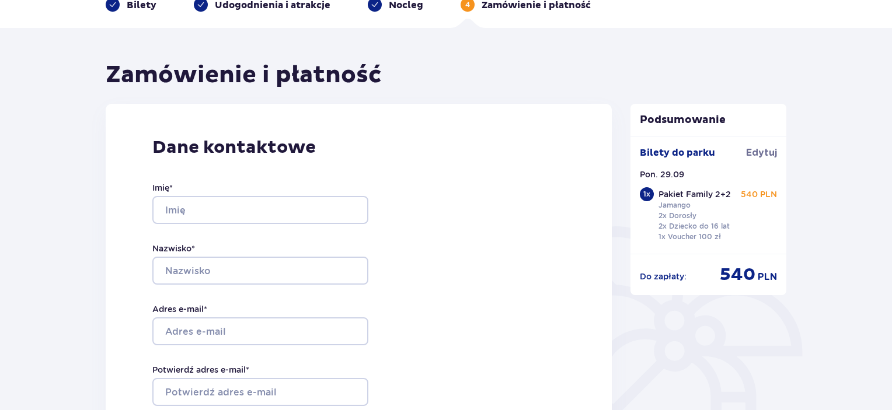
scroll to position [13, 0]
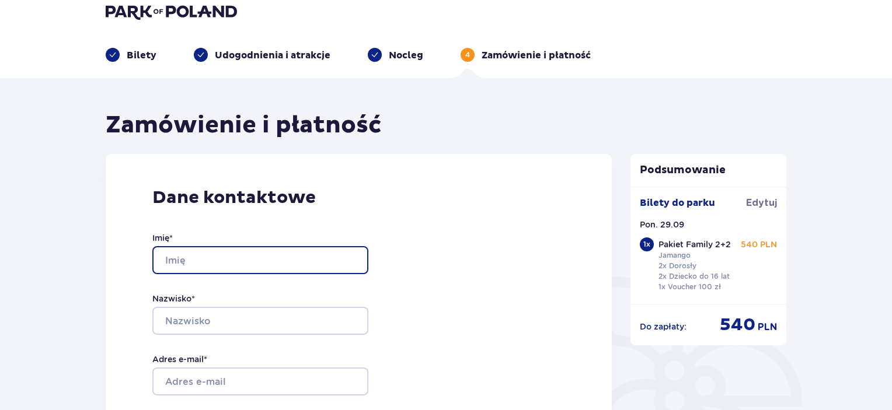
click at [210, 263] on input "Imię *" at bounding box center [260, 260] width 216 height 28
type input "Barbara"
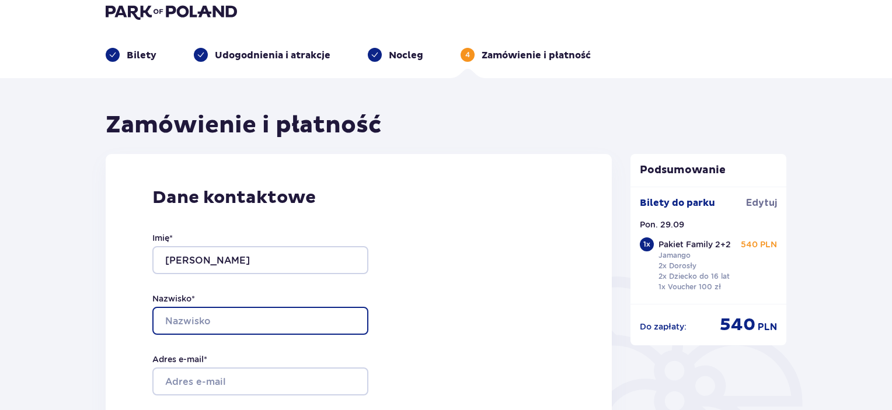
click at [336, 314] on input "Nazwisko *" at bounding box center [260, 321] width 216 height 28
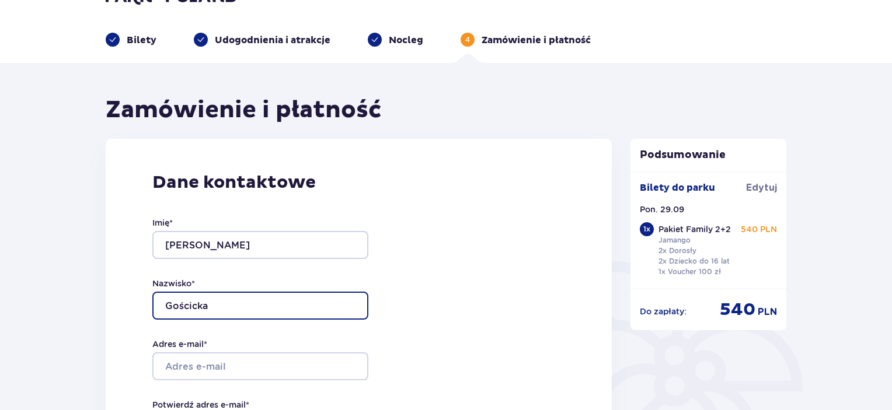
scroll to position [71, 0]
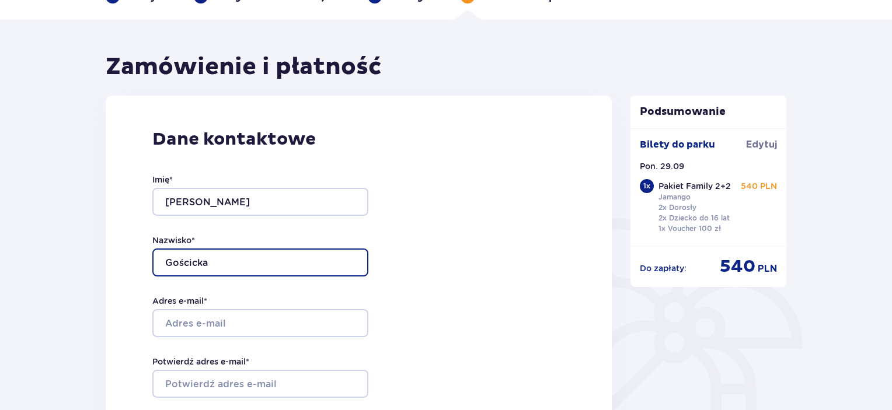
type input "Gościcka"
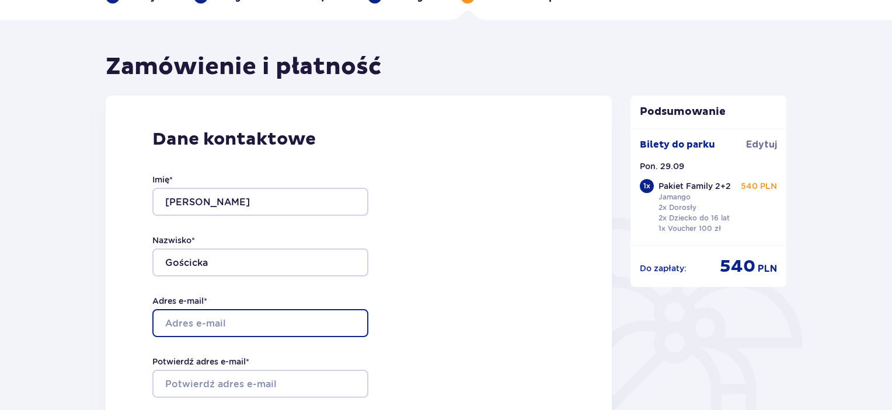
click at [283, 313] on input "Adres e-mail *" at bounding box center [260, 323] width 216 height 28
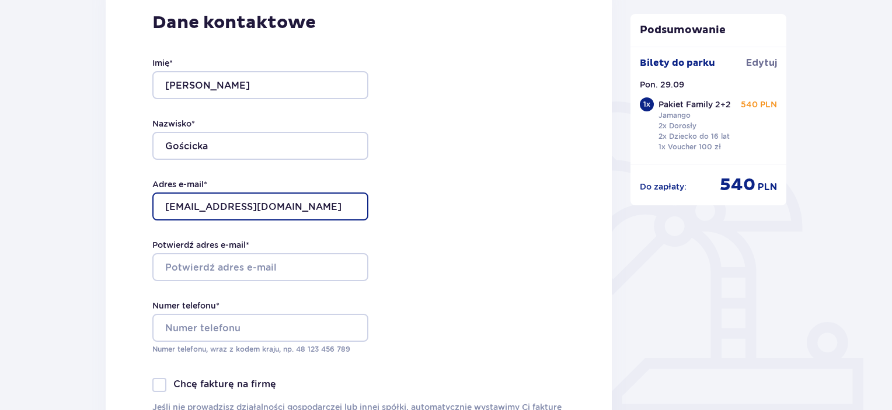
type input "b.goraj6@gmail.com"
click at [225, 252] on div "Potwierdź adres e-mail *" at bounding box center [260, 260] width 216 height 42
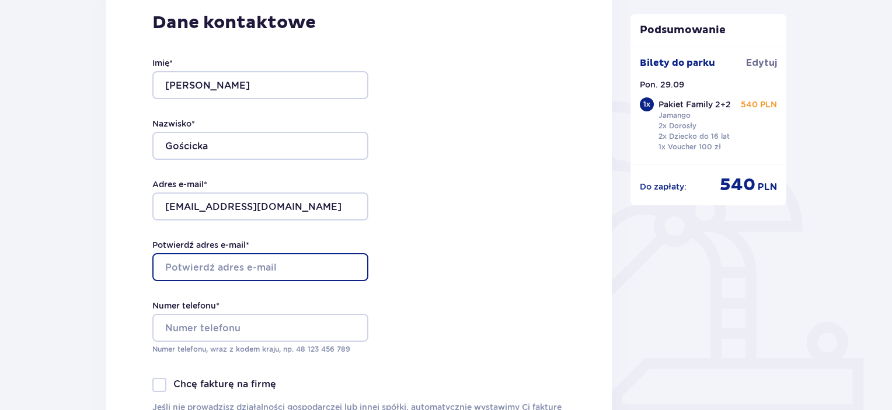
click at [250, 270] on input "Potwierdź adres e-mail *" at bounding box center [260, 267] width 216 height 28
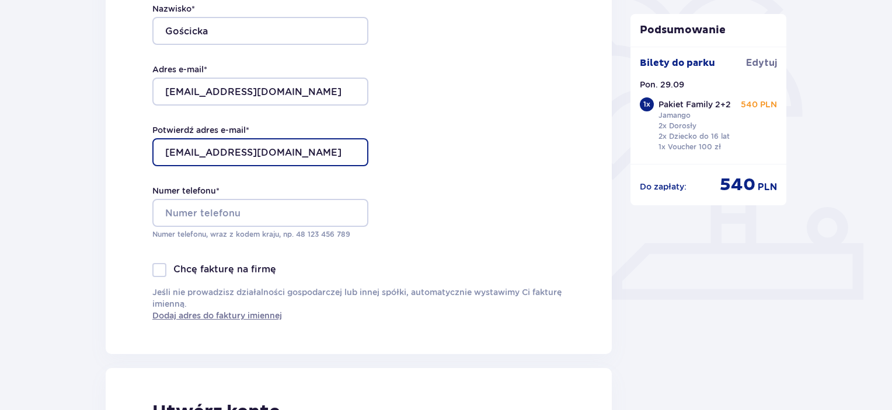
scroll to position [305, 0]
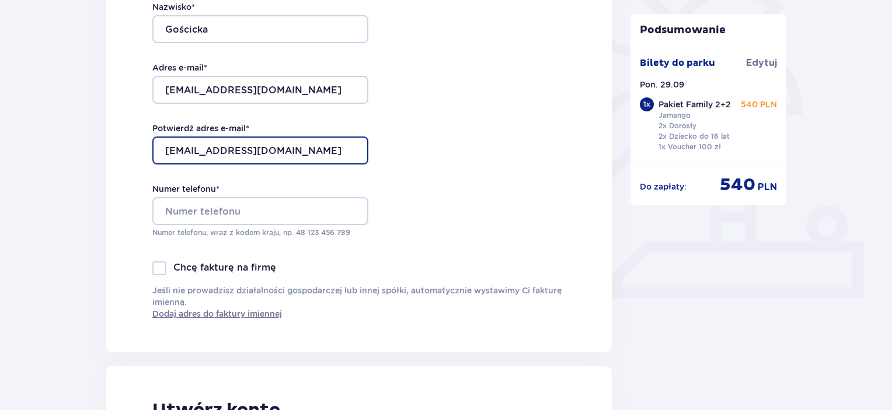
type input "b.goraj6@gmail.com"
click at [245, 176] on div "Imię * Barbara Nazwisko * Gościcka Adres e-mail * b.goraj6@gmail.com Potwierdź …" at bounding box center [260, 89] width 216 height 344
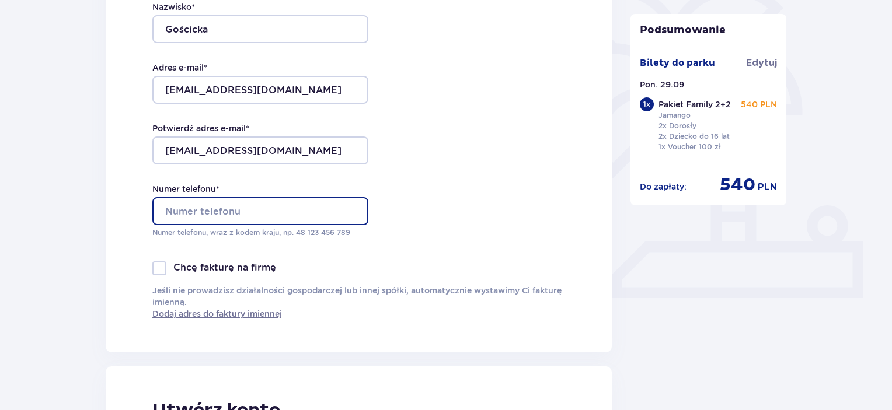
click at [259, 206] on input "Numer telefonu *" at bounding box center [260, 211] width 216 height 28
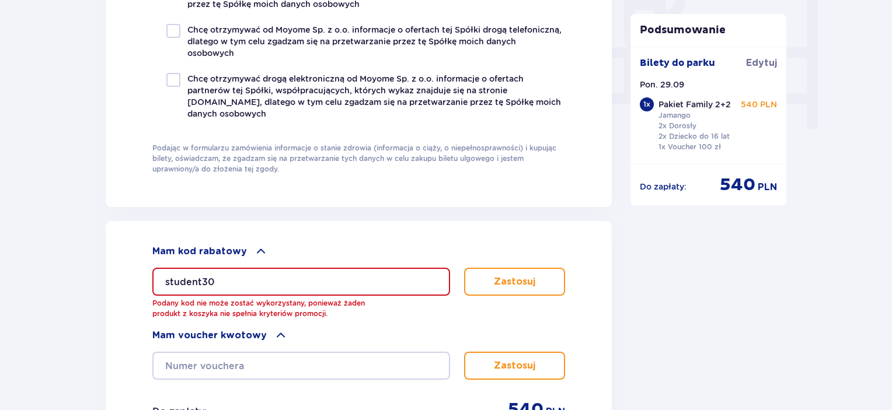
scroll to position [1180, 0]
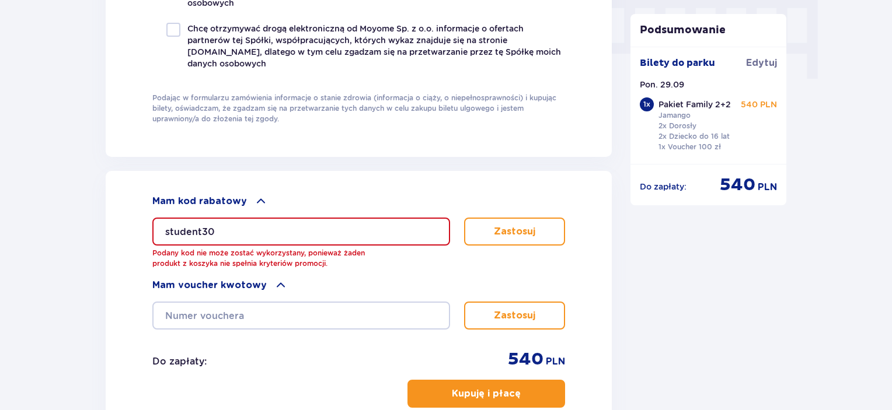
type input "661253036"
drag, startPoint x: 357, startPoint y: 228, endPoint x: 196, endPoint y: 212, distance: 161.8
click at [196, 212] on div "student30 Podany kod nie może zostać wykorzystany, ponieważ żaden produkt z kos…" at bounding box center [358, 238] width 413 height 61
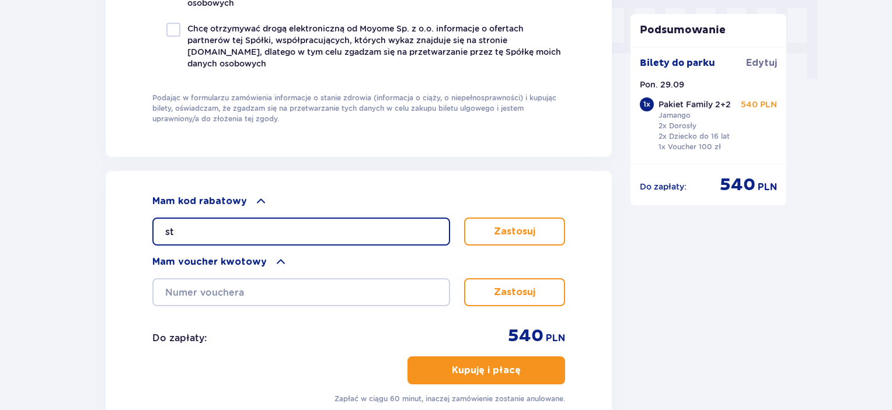
type input "s"
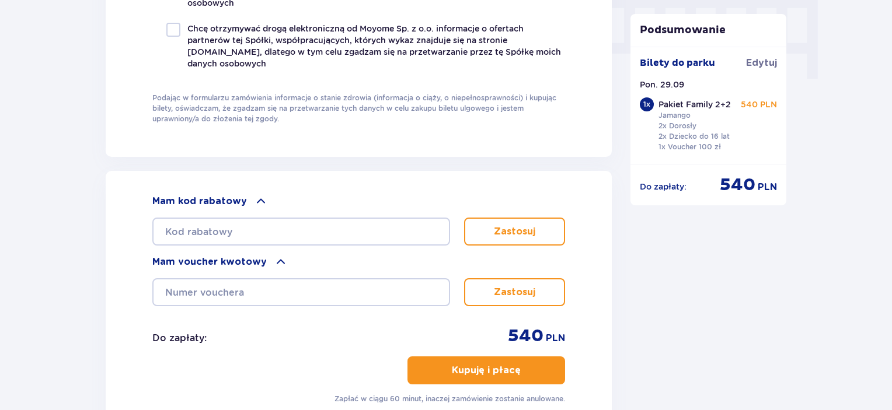
click at [258, 194] on span at bounding box center [261, 201] width 14 height 14
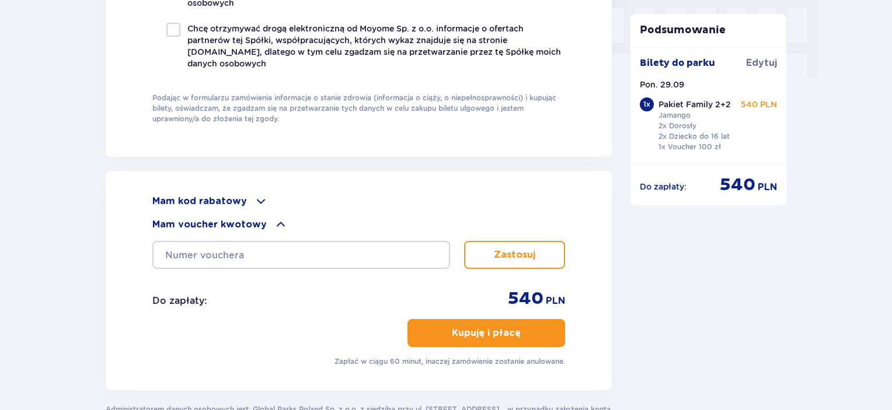
click at [276, 222] on span at bounding box center [281, 225] width 14 height 14
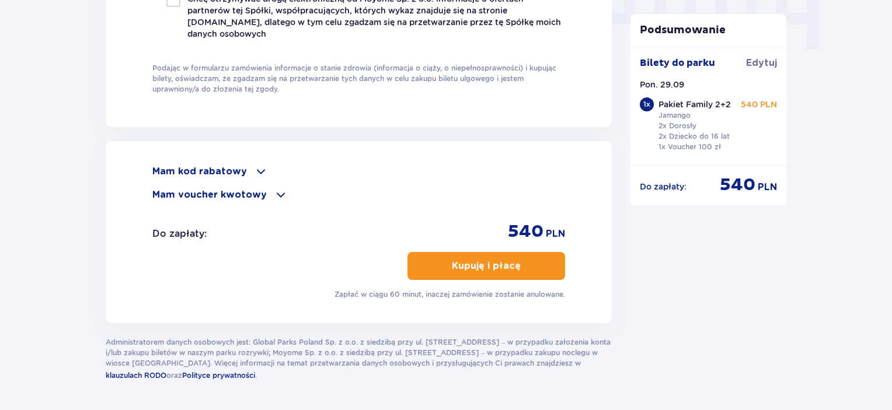
scroll to position [1239, 0]
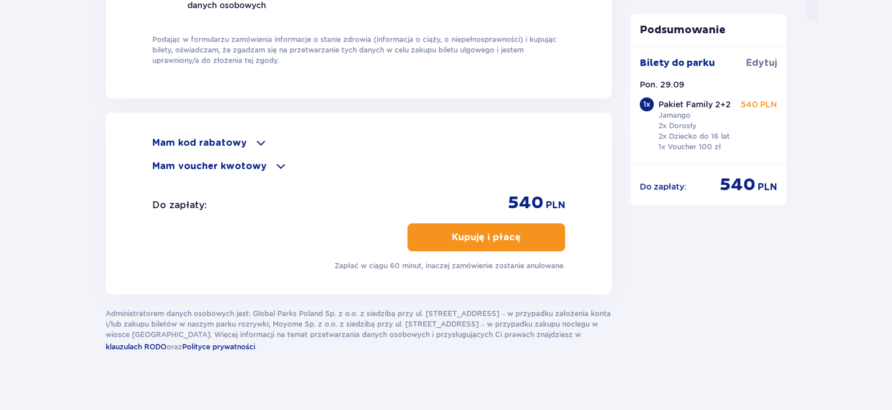
click at [520, 231] on span "button" at bounding box center [523, 238] width 14 height 14
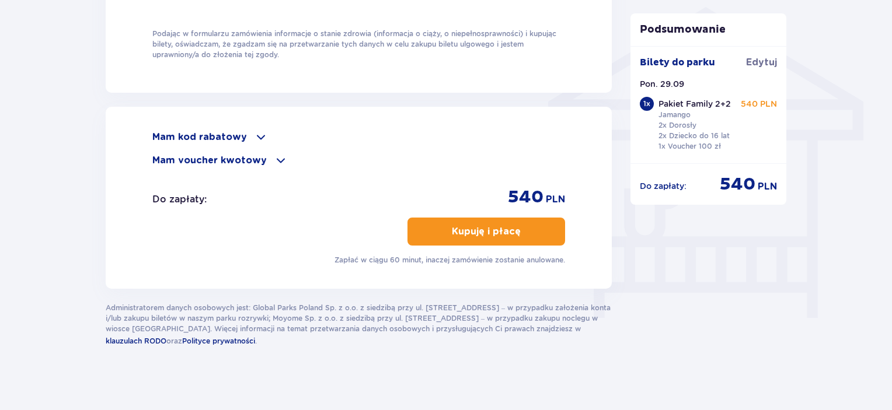
scroll to position [945, 0]
